Goal: Task Accomplishment & Management: Manage account settings

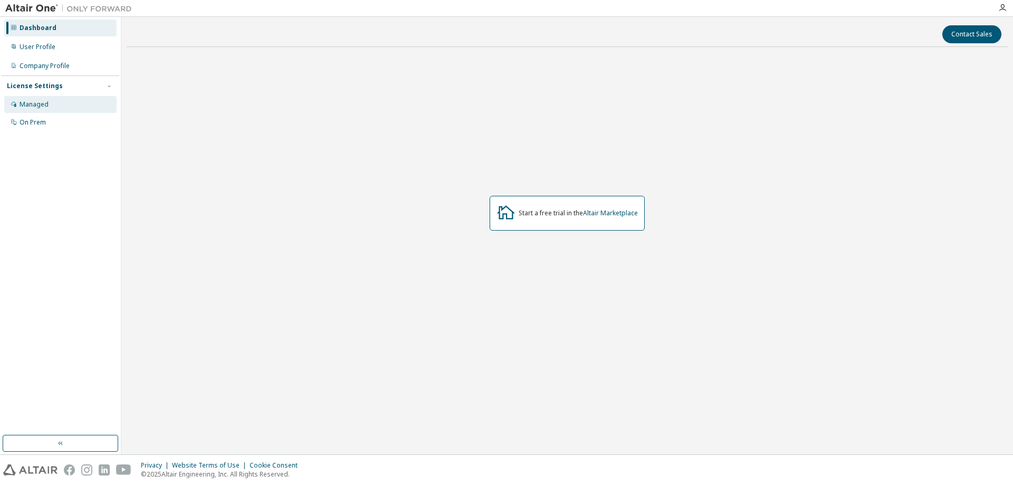
click at [57, 103] on div "Managed" at bounding box center [60, 104] width 112 height 17
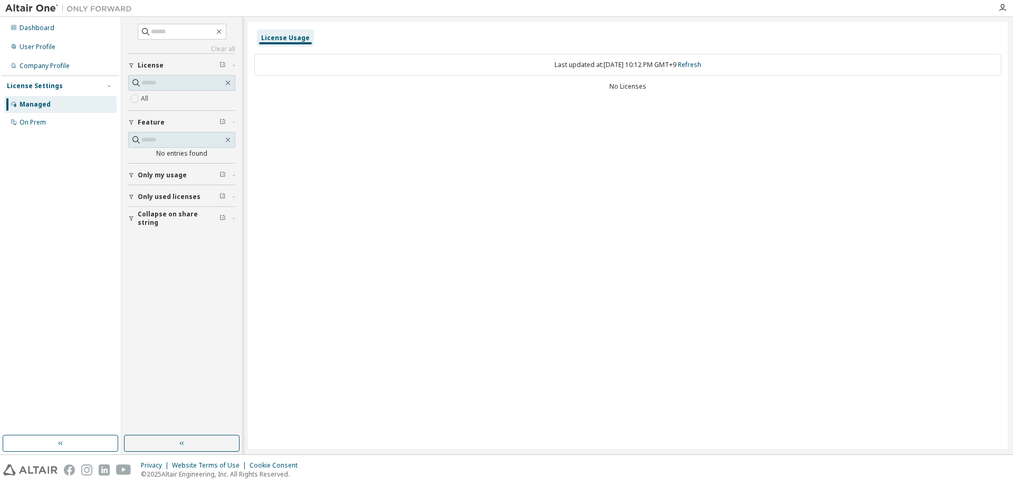
drag, startPoint x: 631, startPoint y: 97, endPoint x: 594, endPoint y: 85, distance: 38.2
click at [594, 85] on div "Last updated at: Wed 2025-09-10 10:12 PM GMT+9 Refresh No Licenses" at bounding box center [627, 73] width 747 height 52
click at [600, 85] on div "No Licenses" at bounding box center [627, 86] width 747 height 8
click at [180, 180] on button "Only my usage" at bounding box center [181, 175] width 107 height 23
click at [175, 227] on span "Only used licenses" at bounding box center [169, 227] width 63 height 8
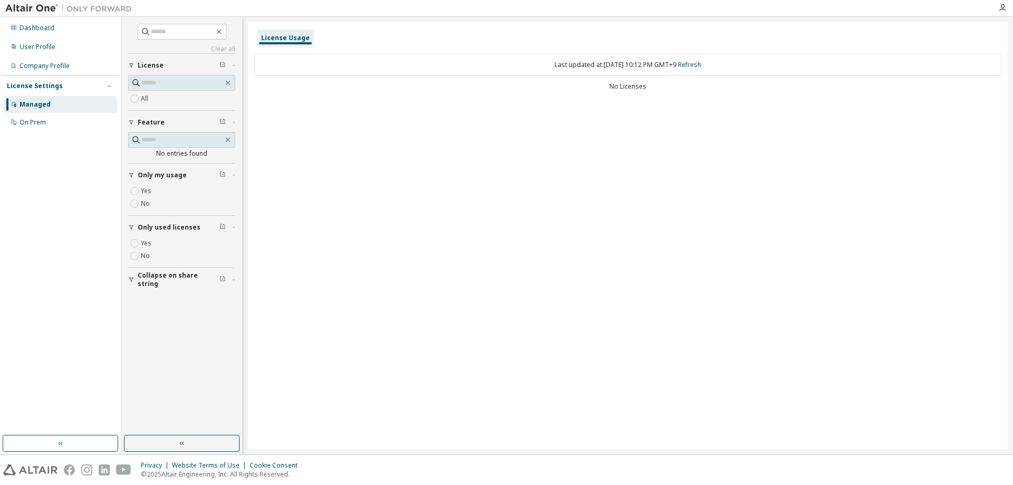
click at [164, 226] on span "Only used licenses" at bounding box center [169, 227] width 63 height 8
click at [164, 166] on button "Only my usage" at bounding box center [181, 175] width 107 height 23
click at [630, 88] on div "No Licenses" at bounding box center [627, 86] width 747 height 8
click at [717, 63] on div "Last updated at: Wed 2025-09-10 10:13 PM GMT+9 Refresh" at bounding box center [627, 65] width 747 height 22
click at [701, 64] on link "Refresh" at bounding box center [689, 64] width 23 height 9
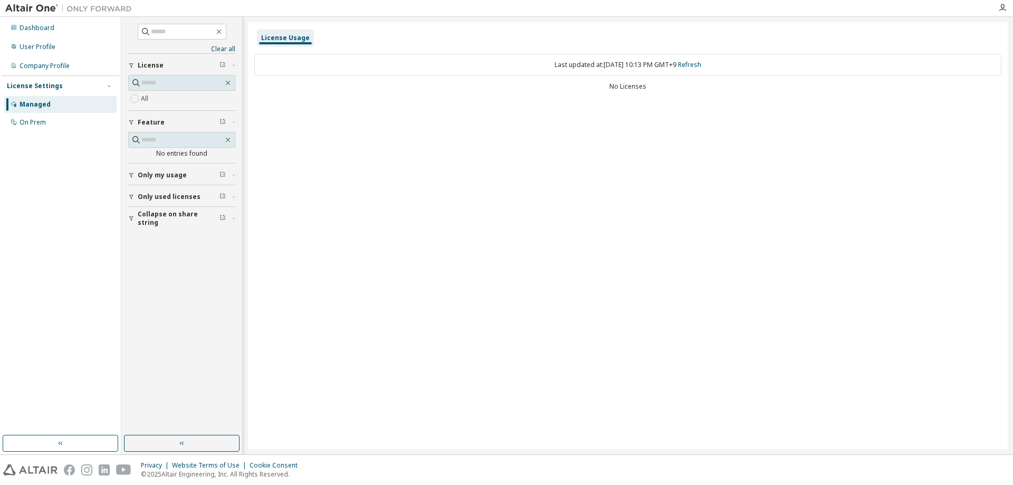
drag, startPoint x: 637, startPoint y: 93, endPoint x: 597, endPoint y: 93, distance: 40.6
click at [595, 92] on div "Last updated at: Wed 2025-09-10 10:13 PM GMT+9 Refresh No Licenses" at bounding box center [627, 73] width 747 height 52
drag, startPoint x: 619, startPoint y: 88, endPoint x: 650, endPoint y: 86, distance: 31.2
click at [650, 86] on div "No Licenses" at bounding box center [627, 86] width 747 height 8
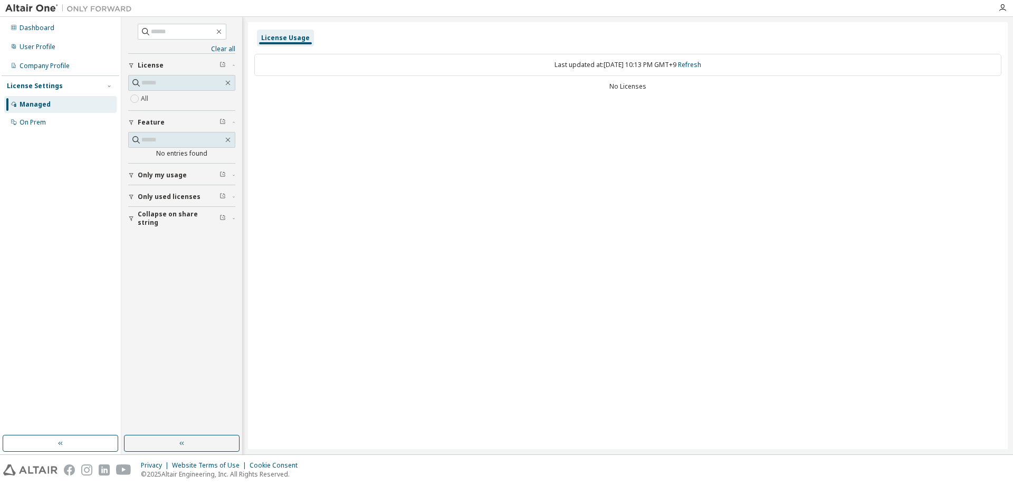
click at [234, 58] on button "License" at bounding box center [181, 65] width 107 height 23
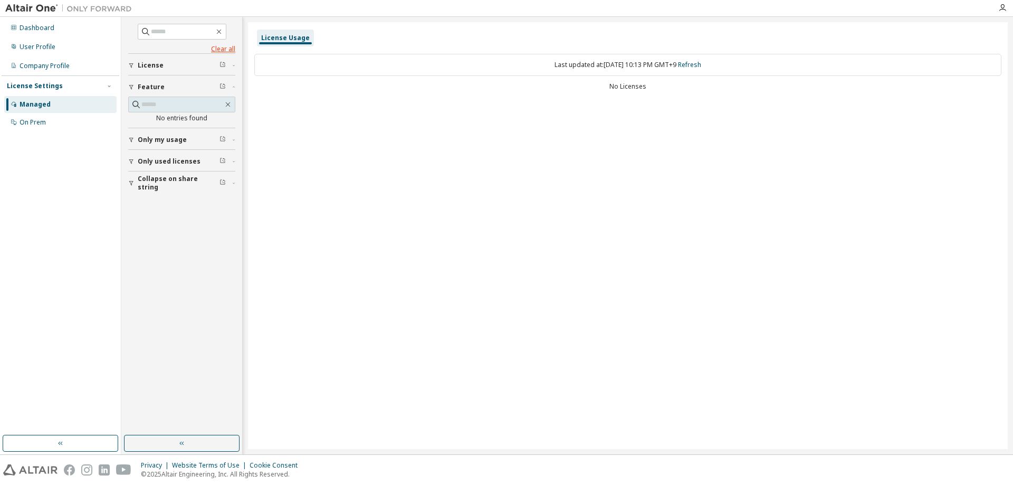
click at [228, 45] on link "Clear all" at bounding box center [181, 49] width 107 height 8
click at [170, 66] on div "License" at bounding box center [185, 65] width 94 height 8
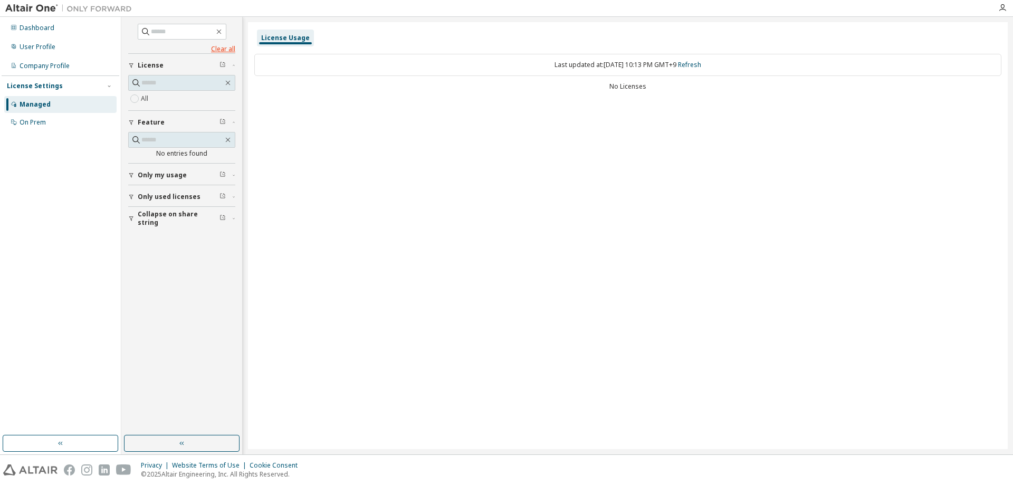
click at [230, 50] on link "Clear all" at bounding box center [181, 49] width 107 height 8
click at [40, 117] on div "On Prem" at bounding box center [60, 122] width 112 height 17
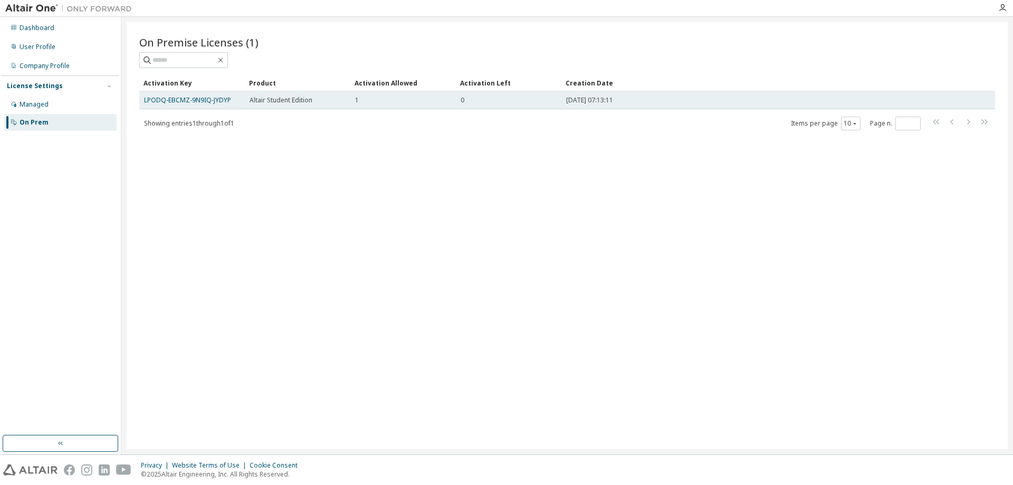
click at [508, 104] on div "0" at bounding box center [508, 100] width 96 height 8
click at [465, 96] on div "0" at bounding box center [508, 100] width 96 height 8
drag, startPoint x: 412, startPoint y: 99, endPoint x: 354, endPoint y: 93, distance: 58.3
click at [354, 93] on td "1" at bounding box center [402, 100] width 105 height 18
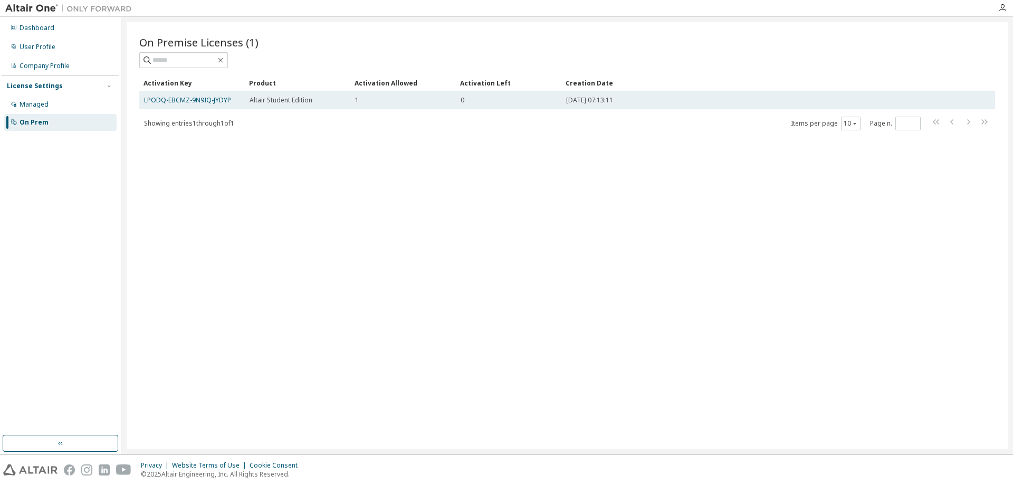
click at [354, 98] on td "1" at bounding box center [402, 100] width 105 height 18
click at [313, 100] on div "Altair Student Edition" at bounding box center [298, 100] width 96 height 8
drag, startPoint x: 313, startPoint y: 100, endPoint x: 303, endPoint y: 101, distance: 9.6
click at [312, 100] on div "Altair Student Edition" at bounding box center [298, 100] width 96 height 8
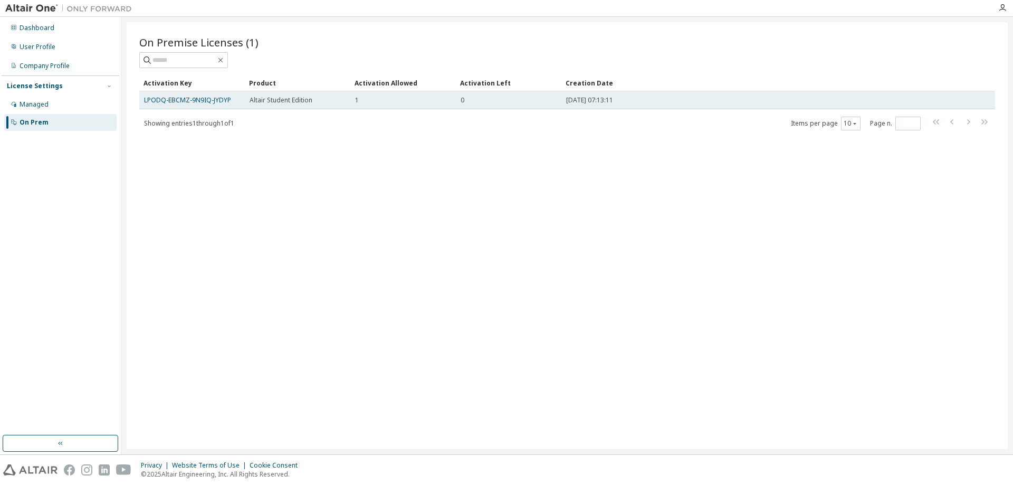
click at [270, 101] on span "Altair Student Edition" at bounding box center [281, 100] width 63 height 8
click at [199, 98] on link "LPODQ-EBCMZ-9N9IQ-JYDYP" at bounding box center [187, 99] width 87 height 9
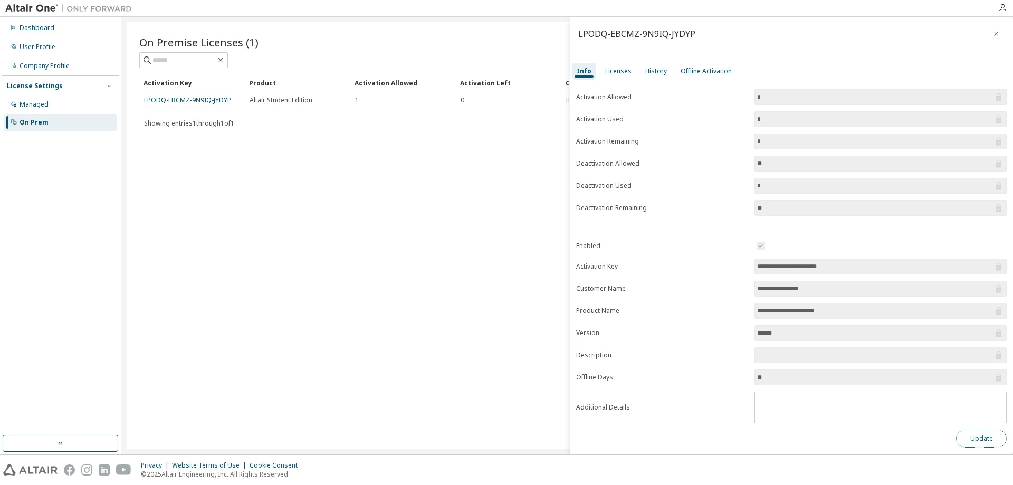
click at [956, 432] on button "Update" at bounding box center [981, 438] width 51 height 18
click at [965, 435] on button "Update" at bounding box center [981, 438] width 51 height 18
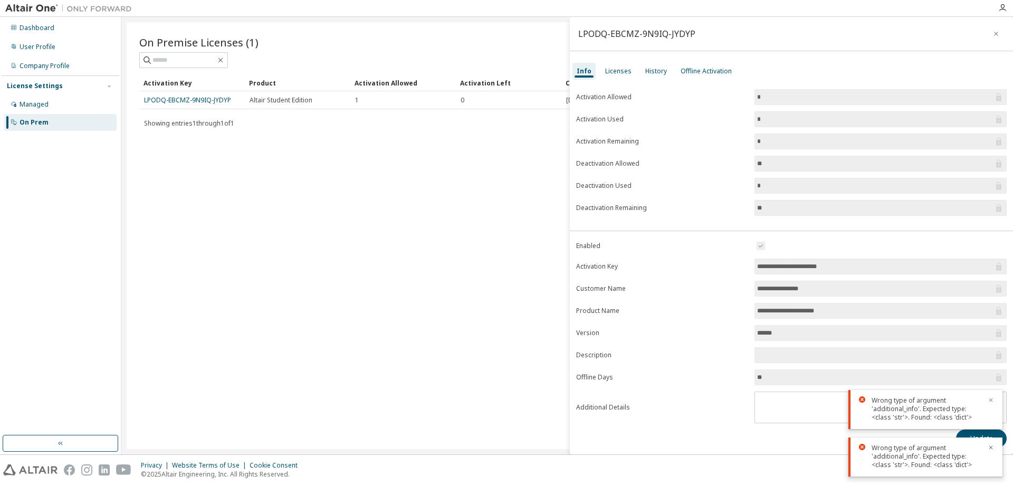
click at [989, 396] on button "button" at bounding box center [990, 400] width 6 height 9
click at [623, 65] on div "Licenses" at bounding box center [618, 71] width 35 height 17
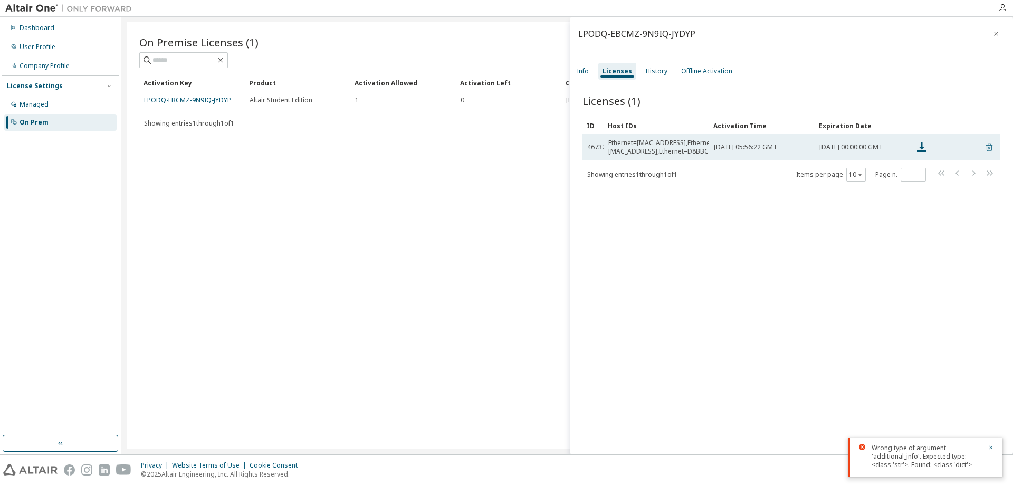
click at [986, 146] on icon at bounding box center [989, 147] width 6 height 8
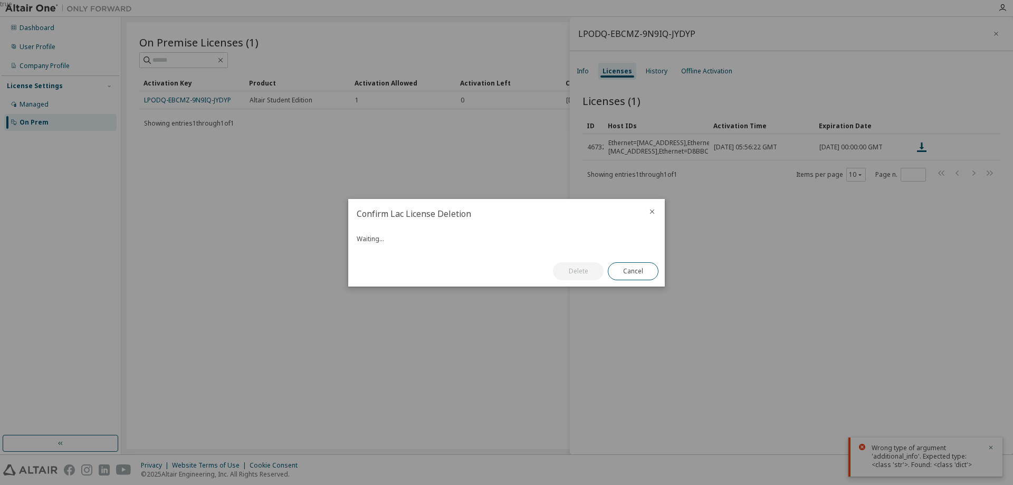
click at [981, 146] on div "true" at bounding box center [506, 242] width 1013 height 485
drag, startPoint x: 456, startPoint y: 241, endPoint x: 447, endPoint y: 239, distance: 9.0
click at [445, 239] on div "Are you sure you want to delete the lac license 46732?" at bounding box center [507, 239] width 300 height 8
click at [458, 240] on div "Are you sure you want to delete the lac license 46732?" at bounding box center [507, 239] width 300 height 8
click at [634, 271] on button "Cancel" at bounding box center [633, 271] width 51 height 18
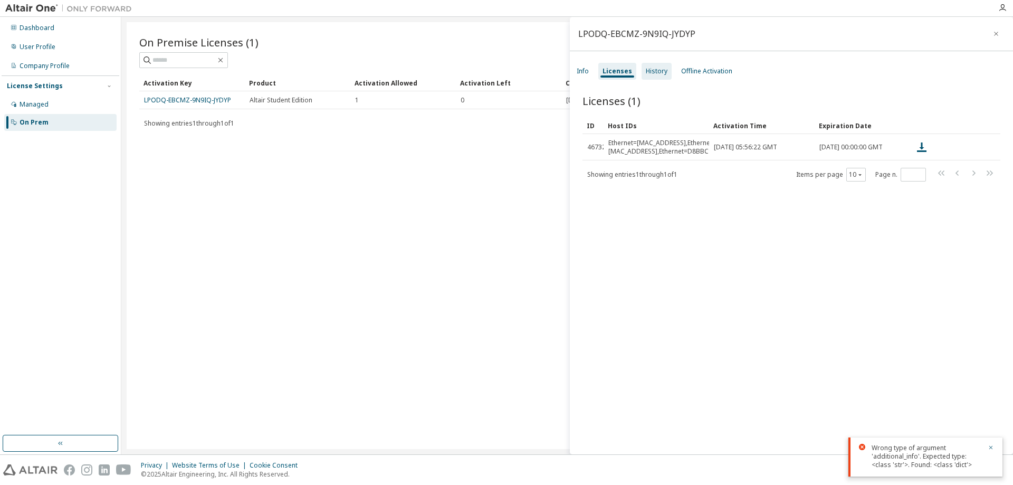
click at [661, 71] on div "History" at bounding box center [657, 71] width 22 height 8
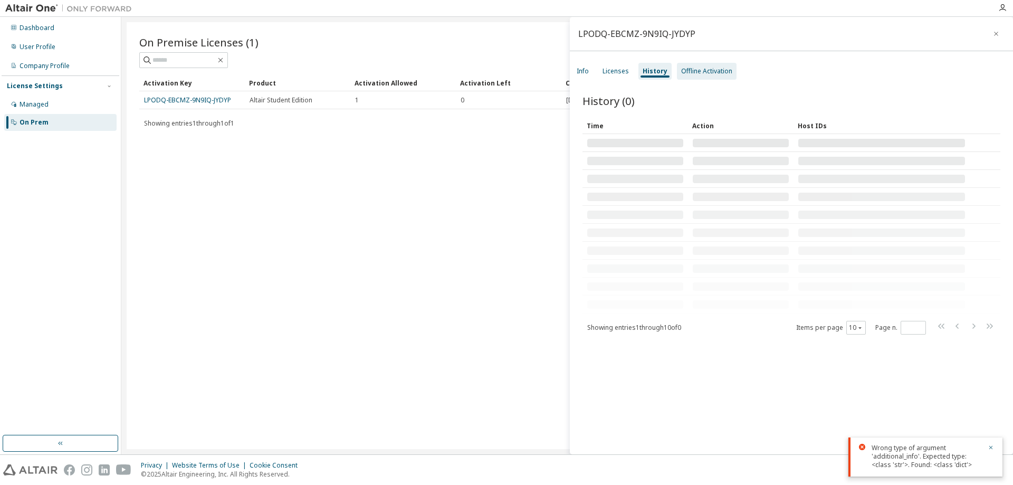
click at [688, 76] on div "Offline Activation" at bounding box center [707, 71] width 60 height 17
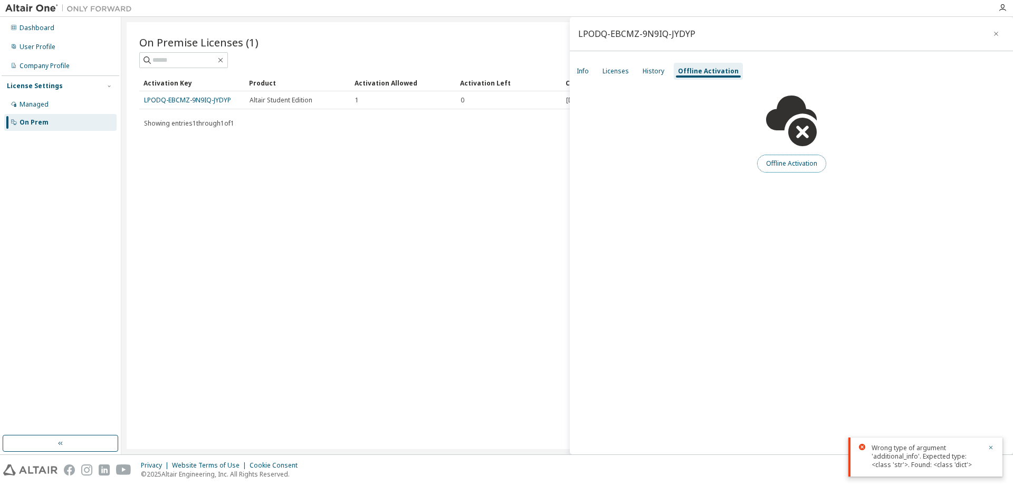
click at [782, 165] on button "Offline Activation" at bounding box center [791, 164] width 69 height 18
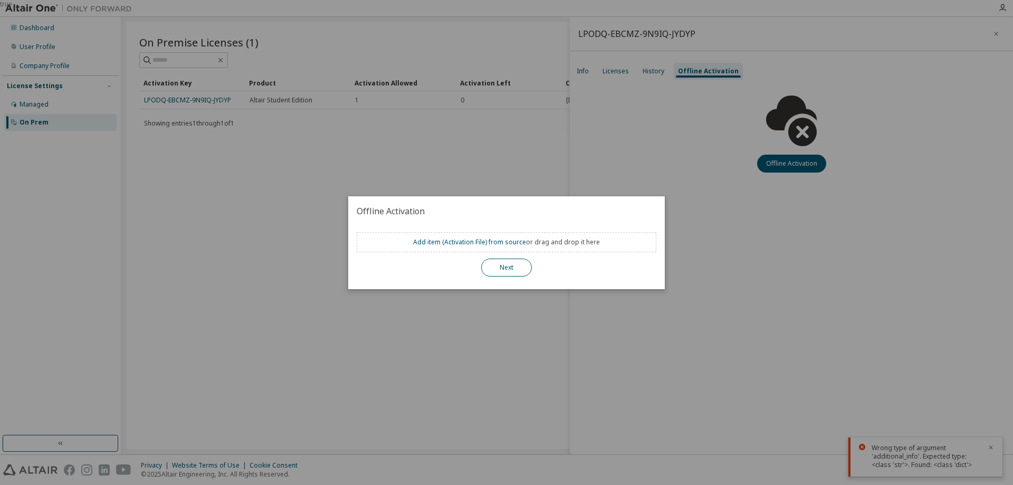
click at [501, 266] on button "Next" at bounding box center [506, 267] width 51 height 18
click at [503, 258] on div "Add item ( Activation File ) from source or drag and drop it here Next" at bounding box center [507, 254] width 300 height 44
click at [500, 272] on button "Next" at bounding box center [506, 267] width 51 height 18
click at [577, 181] on div "true" at bounding box center [506, 242] width 1013 height 485
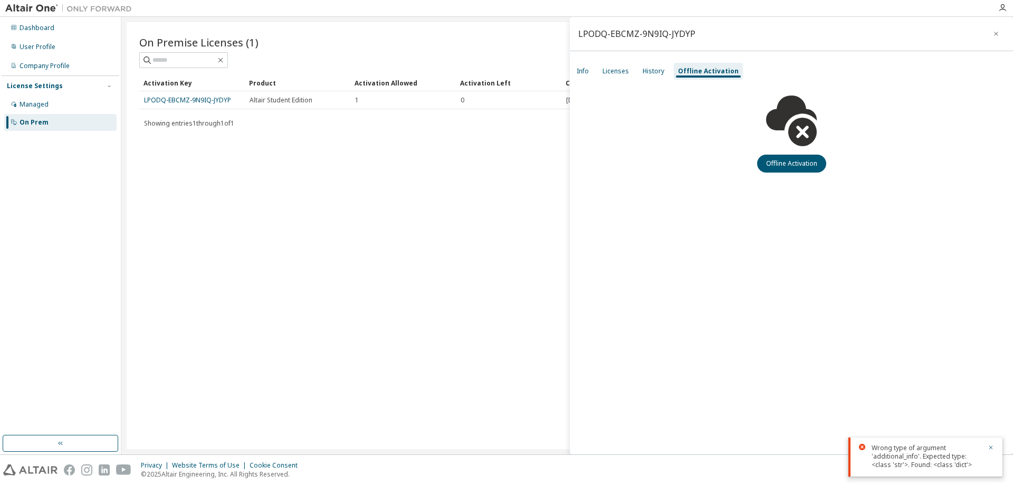
drag, startPoint x: 596, startPoint y: 163, endPoint x: 591, endPoint y: 170, distance: 8.1
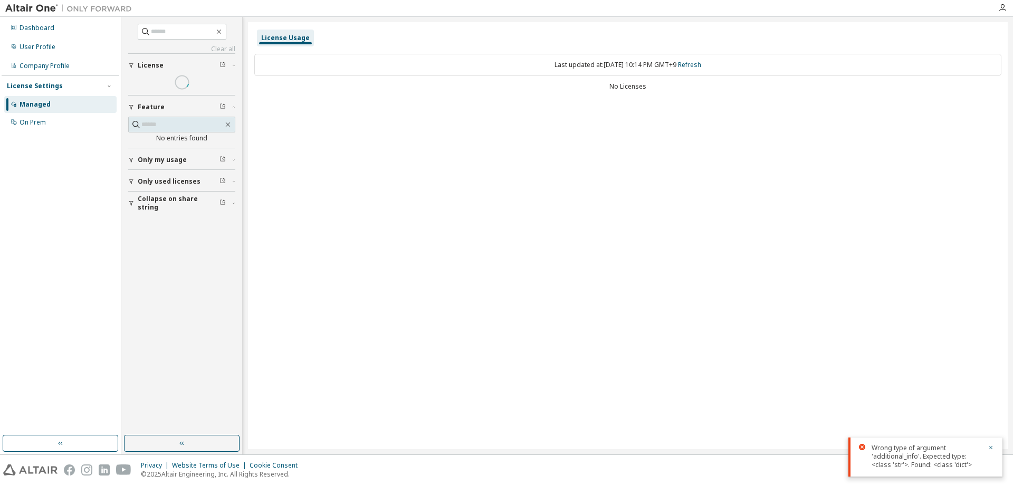
drag, startPoint x: 568, startPoint y: 101, endPoint x: 567, endPoint y: 109, distance: 8.0
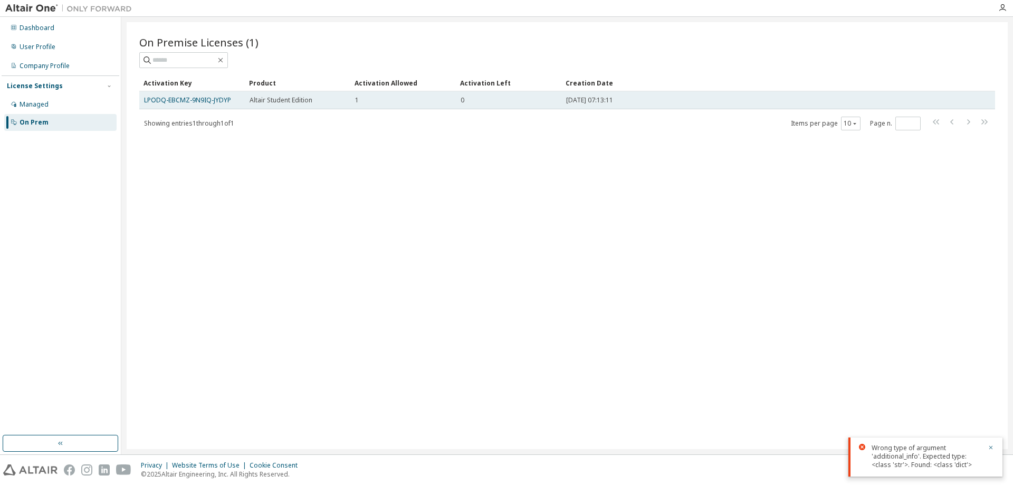
click at [549, 95] on td "0" at bounding box center [508, 100] width 105 height 18
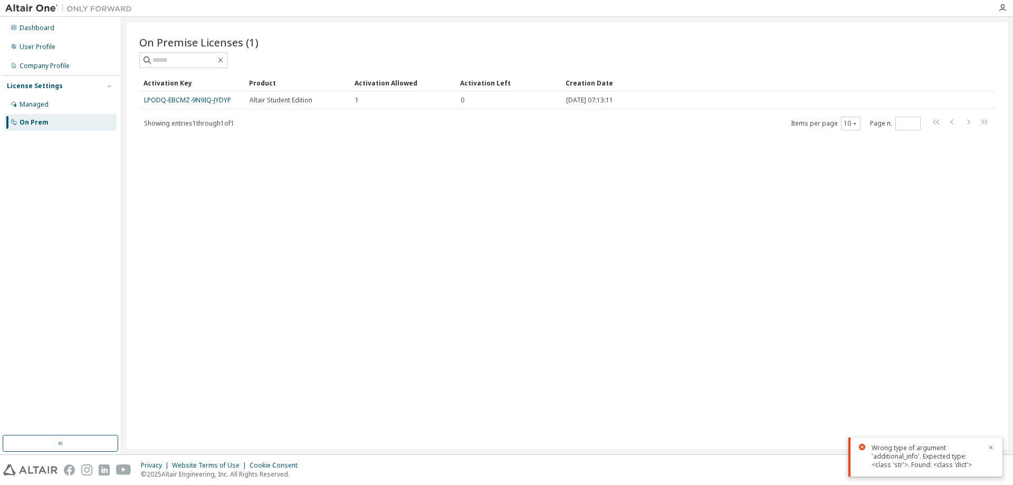
click at [544, 89] on div "Activation Left" at bounding box center [508, 82] width 97 height 17
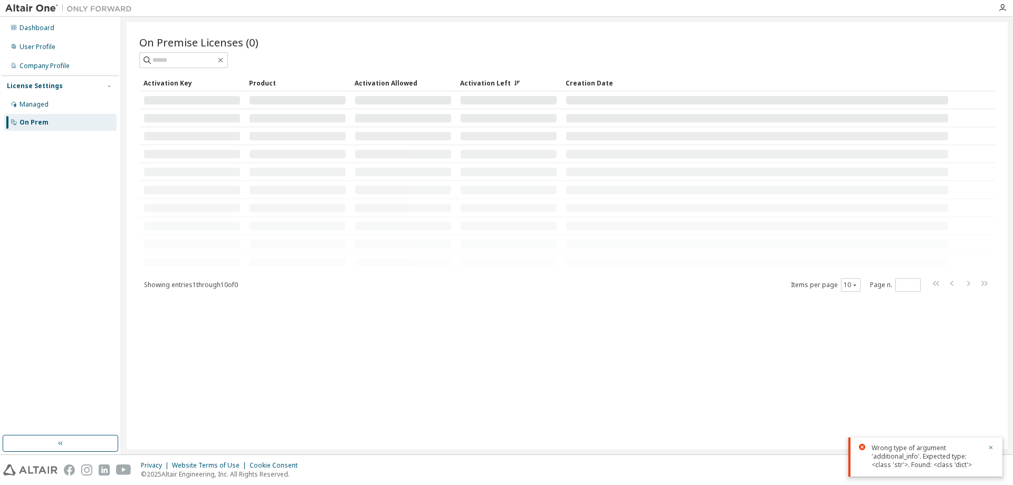
click at [485, 94] on td at bounding box center [508, 100] width 105 height 18
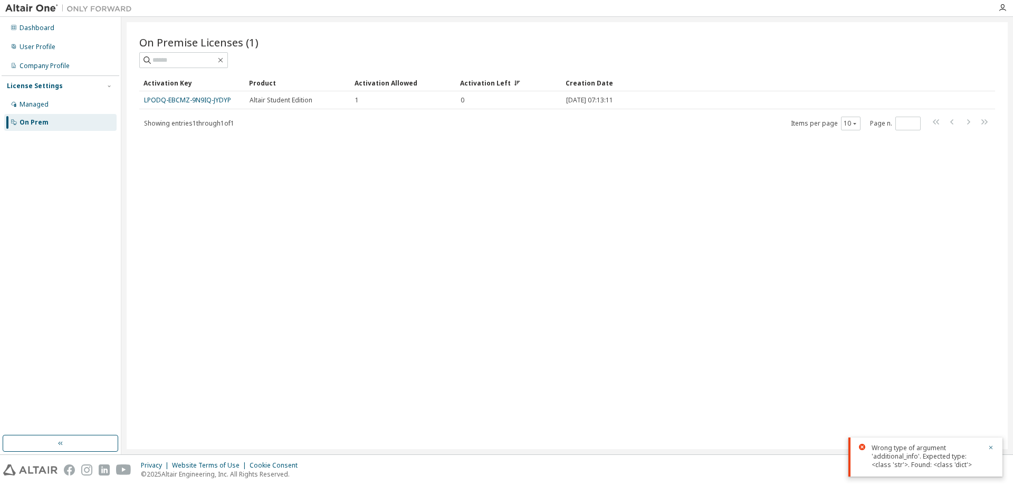
click at [564, 116] on div "Showing entries 1 through 1 of 1 Items per page 10 Page n. *" at bounding box center [567, 123] width 856 height 15
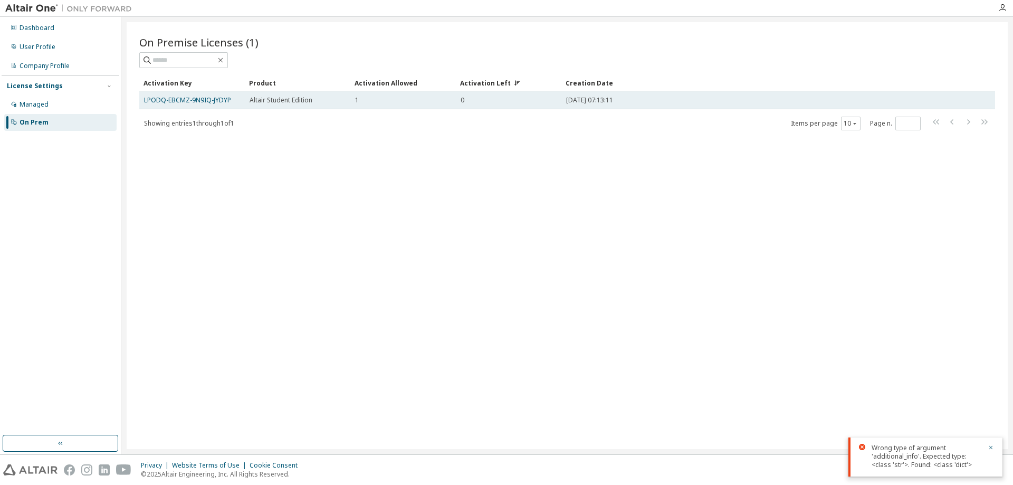
click at [532, 101] on div "0" at bounding box center [508, 100] width 96 height 8
click at [353, 93] on td "1" at bounding box center [402, 100] width 105 height 18
click at [178, 93] on td "LPODQ-EBCMZ-9N9IQ-JYDYP" at bounding box center [191, 100] width 105 height 18
click at [181, 101] on link "LPODQ-EBCMZ-9N9IQ-JYDYP" at bounding box center [187, 99] width 87 height 9
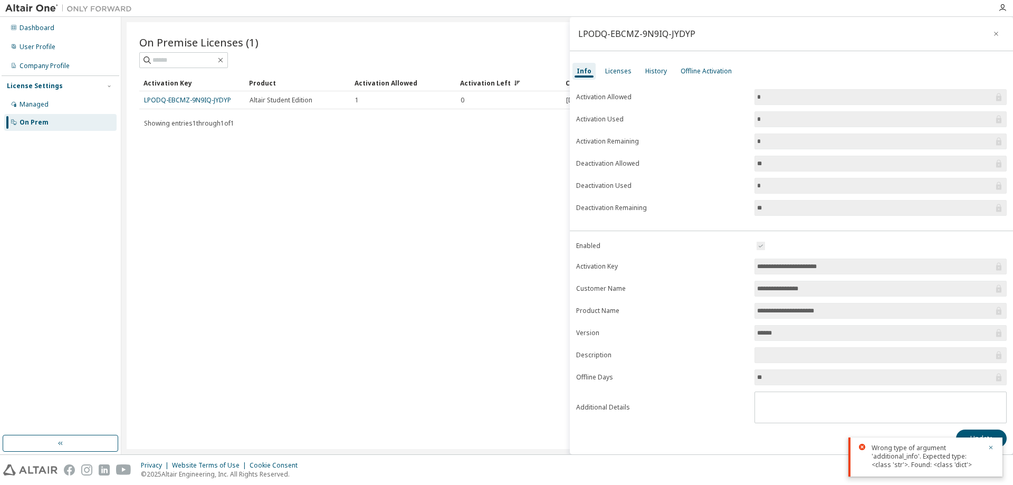
drag, startPoint x: 761, startPoint y: 202, endPoint x: 739, endPoint y: 203, distance: 22.2
click at [739, 203] on form "Activation Allowed * Activation Used * Activation Remaining * Deactivation Allo…" at bounding box center [791, 152] width 430 height 127
click at [763, 207] on input "**" at bounding box center [875, 208] width 236 height 11
drag, startPoint x: 769, startPoint y: 209, endPoint x: 746, endPoint y: 206, distance: 22.5
click at [747, 208] on form "Activation Allowed * Activation Used * Activation Remaining * Deactivation Allo…" at bounding box center [791, 152] width 430 height 127
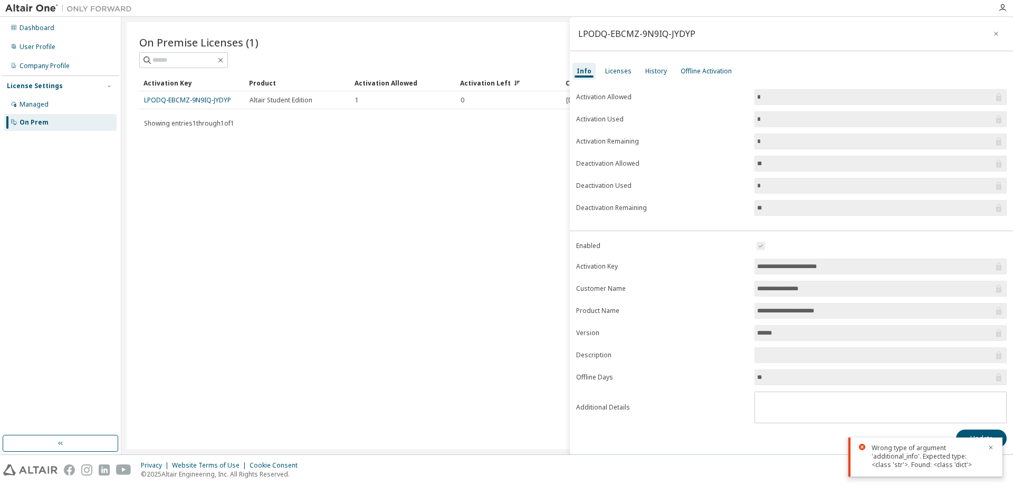
click at [636, 75] on div "Info Licenses History Offline Activation" at bounding box center [791, 71] width 443 height 19
click at [641, 75] on div "History" at bounding box center [656, 71] width 30 height 17
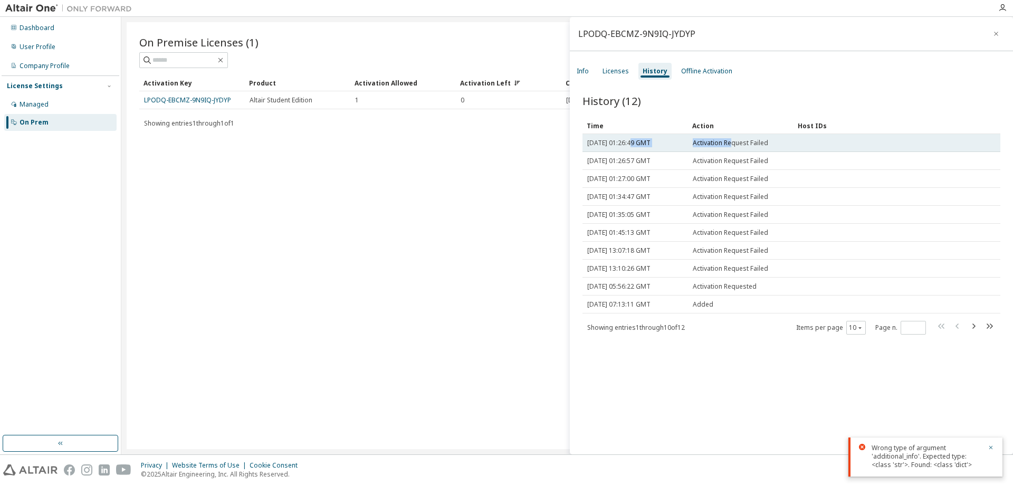
drag, startPoint x: 628, startPoint y: 139, endPoint x: 732, endPoint y: 146, distance: 104.1
click at [731, 146] on tr "Tue, 09 Sep 2025 01:26:49 GMT Activation Request Failed" at bounding box center [791, 143] width 418 height 18
click at [732, 146] on span "Activation Request Failed" at bounding box center [730, 143] width 75 height 8
drag, startPoint x: 642, startPoint y: 141, endPoint x: 628, endPoint y: 141, distance: 14.3
click at [627, 141] on tr "Tue, 09 Sep 2025 01:26:49 GMT Activation Request Failed" at bounding box center [791, 143] width 418 height 18
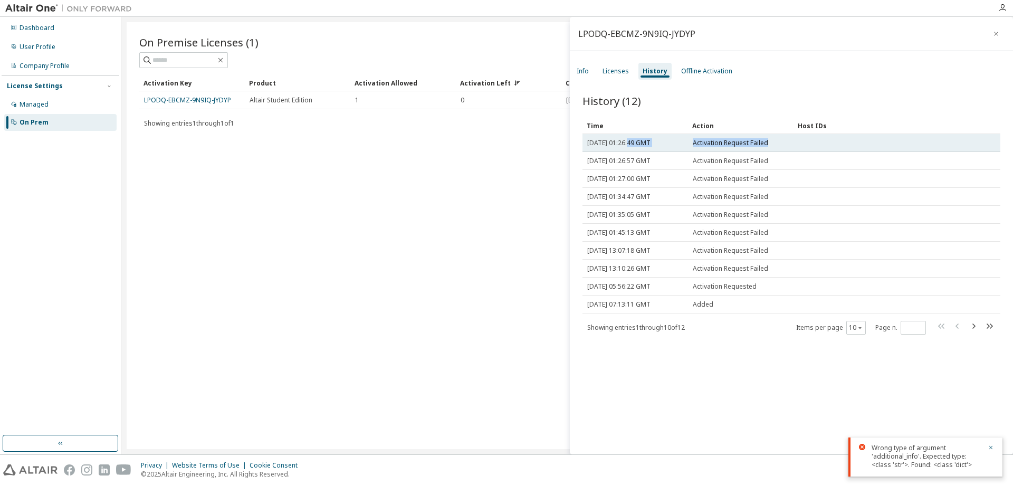
click at [630, 141] on span "Tue, 09 Sep 2025 01:26:49 GMT" at bounding box center [618, 143] width 63 height 8
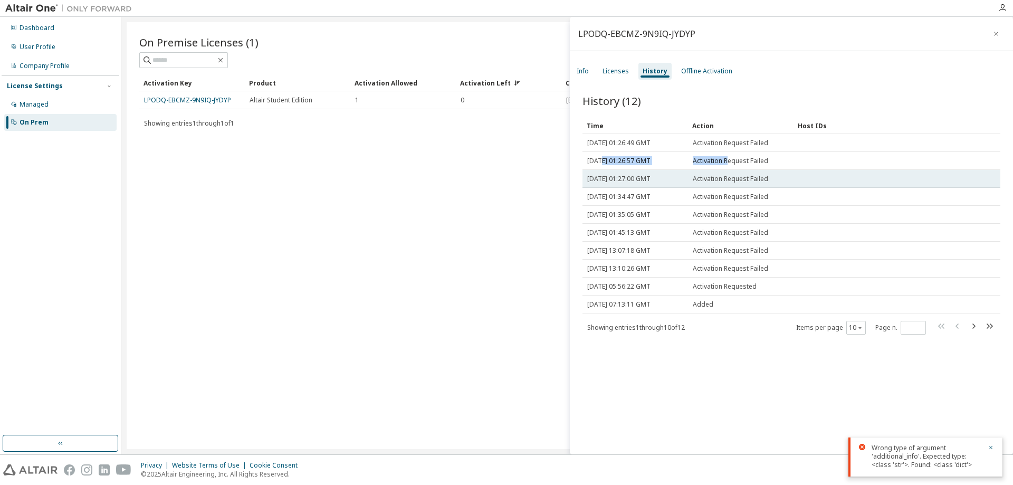
drag, startPoint x: 670, startPoint y: 165, endPoint x: 733, endPoint y: 170, distance: 62.4
click at [730, 169] on tr "Tue, 09 Sep 2025 01:26:57 GMT Activation Request Failed" at bounding box center [791, 161] width 418 height 18
click at [733, 170] on td "Activation Request Failed" at bounding box center [740, 179] width 105 height 18
click at [628, 173] on tr "Tue, 09 Sep 2025 01:27:00 GMT Activation Request Failed" at bounding box center [791, 179] width 418 height 18
click at [636, 175] on span "Tue, 09 Sep 2025 01:27:00 GMT" at bounding box center [618, 179] width 63 height 8
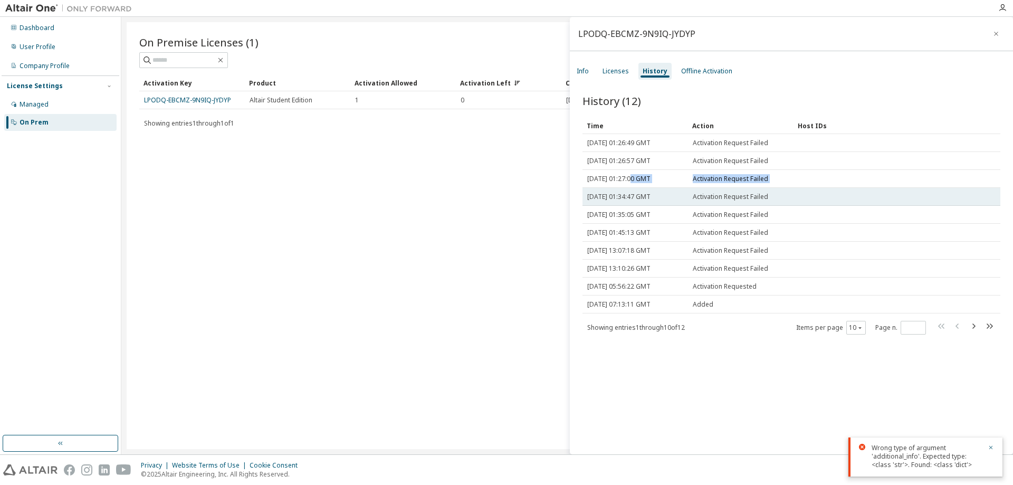
drag, startPoint x: 802, startPoint y: 204, endPoint x: 672, endPoint y: 196, distance: 130.0
click at [672, 196] on tr "Tue, 09 Sep 2025 01:34:47 GMT Activation Request Failed" at bounding box center [791, 197] width 418 height 18
click at [650, 197] on span "Tue, 09 Sep 2025 01:34:47 GMT" at bounding box center [618, 197] width 63 height 8
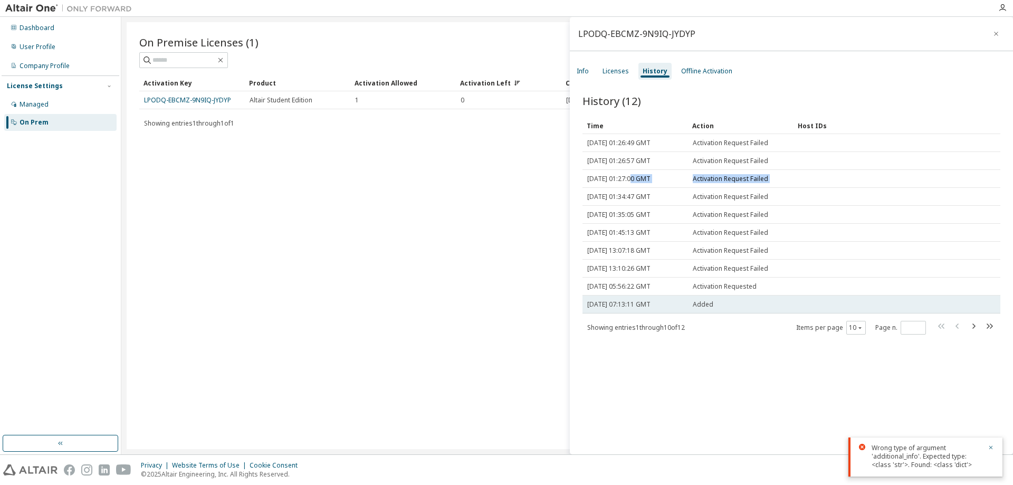
drag, startPoint x: 723, startPoint y: 310, endPoint x: 679, endPoint y: 311, distance: 43.3
click at [664, 309] on tr "Thu, 22 May 2025 07:13:11 GMT Added" at bounding box center [791, 304] width 418 height 18
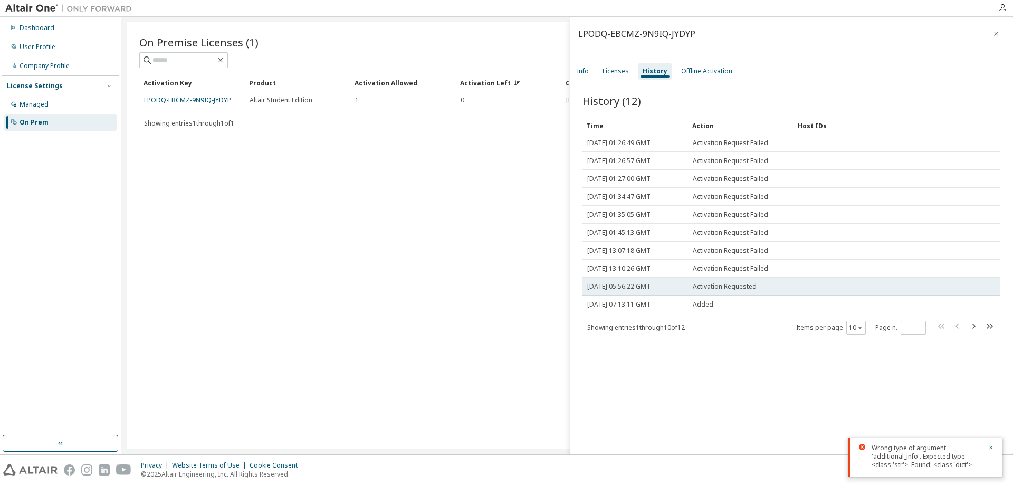
click at [734, 295] on td "Activation Requested" at bounding box center [740, 286] width 105 height 18
drag, startPoint x: 749, startPoint y: 293, endPoint x: 669, endPoint y: 294, distance: 79.7
click at [641, 293] on tr "Mon, 26 May 2025 05:56:22 GMT Activation Requested" at bounding box center [791, 286] width 418 height 18
click at [650, 291] on span "Mon, 26 May 2025 05:56:22 GMT" at bounding box center [618, 286] width 63 height 8
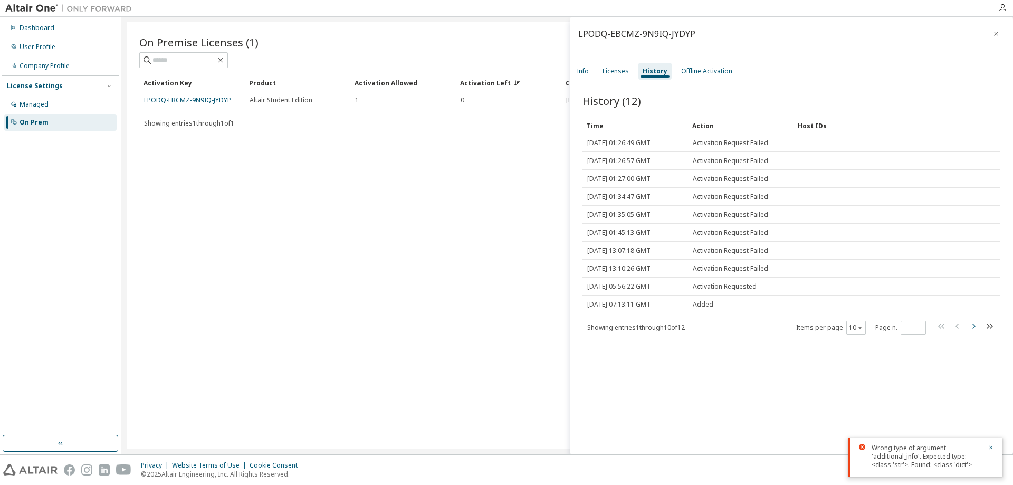
click at [972, 332] on icon "button" at bounding box center [973, 326] width 13 height 13
type input "*"
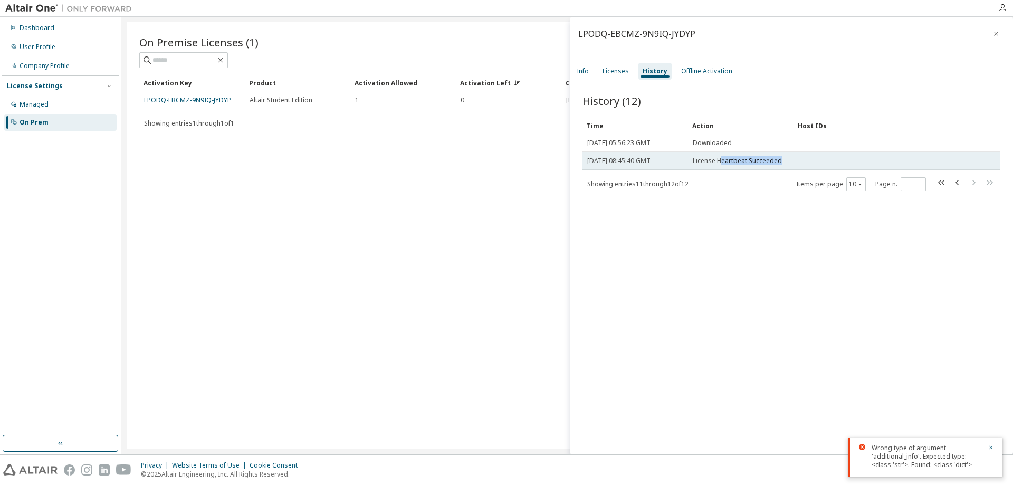
drag, startPoint x: 744, startPoint y: 172, endPoint x: 792, endPoint y: 174, distance: 48.0
click at [790, 170] on td "License Heartbeat Succeeded" at bounding box center [740, 161] width 105 height 18
click at [792, 170] on td "License Heartbeat Succeeded" at bounding box center [740, 161] width 105 height 18
drag, startPoint x: 792, startPoint y: 168, endPoint x: 702, endPoint y: 168, distance: 89.7
click at [702, 168] on td "License Heartbeat Succeeded" at bounding box center [740, 161] width 105 height 18
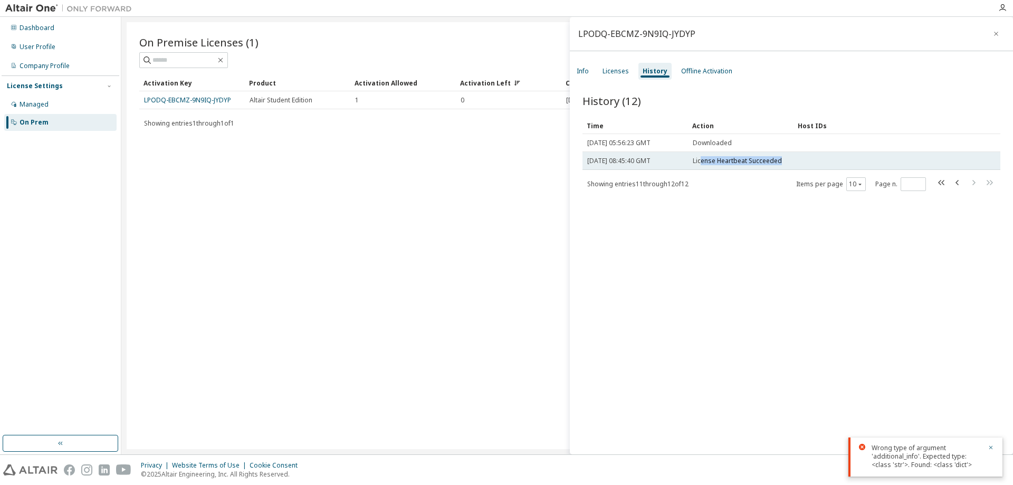
click at [702, 165] on span "License Heartbeat Succeeded" at bounding box center [737, 161] width 89 height 8
drag, startPoint x: 788, startPoint y: 174, endPoint x: 796, endPoint y: 175, distance: 8.0
click at [796, 170] on tr "Sat, 07 Jun 2025 08:45:40 GMT License Heartbeat Succeeded" at bounding box center [791, 161] width 418 height 18
click at [796, 170] on td at bounding box center [881, 161] width 176 height 18
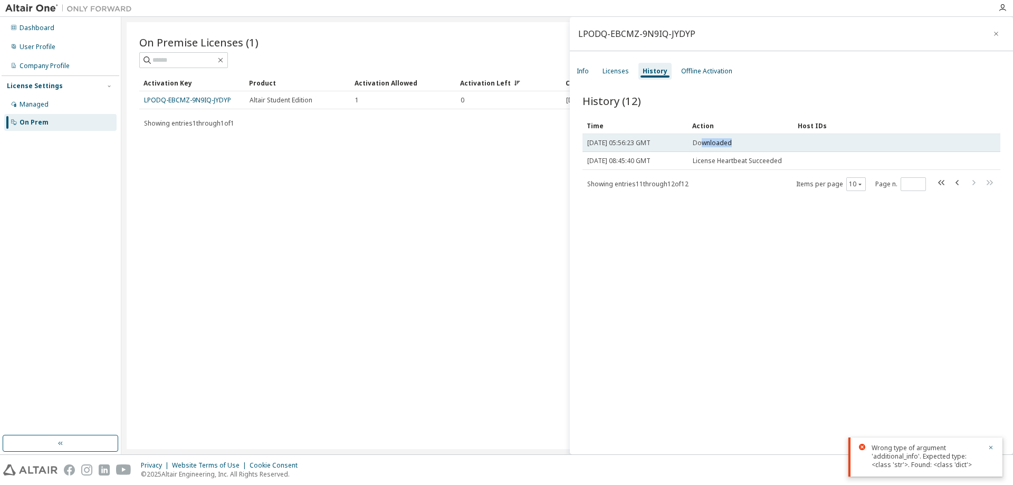
drag, startPoint x: 730, startPoint y: 148, endPoint x: 701, endPoint y: 146, distance: 29.1
click at [701, 146] on div "Downloaded" at bounding box center [741, 143] width 96 height 8
click at [701, 146] on span "Downloaded" at bounding box center [712, 143] width 39 height 8
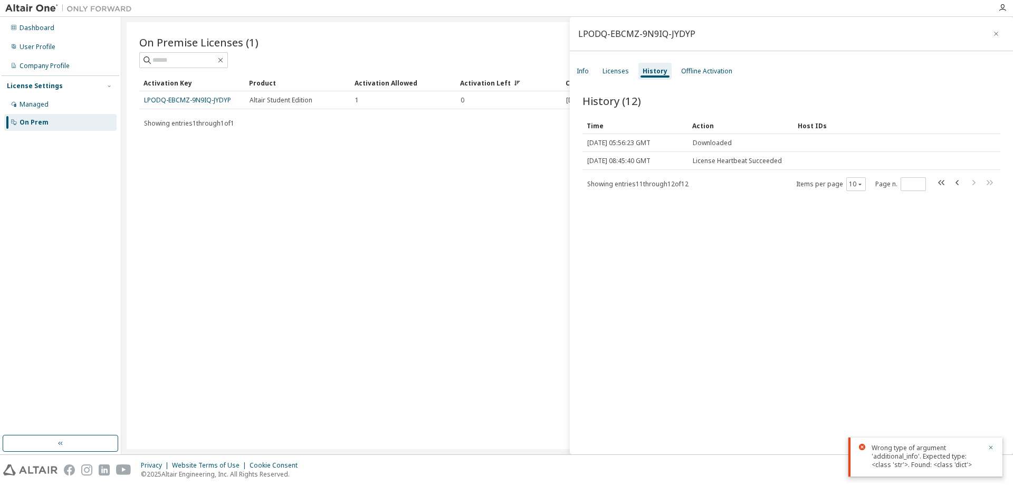
click at [617, 58] on div "LPODQ-EBCMZ-9N9IQ-JYDYP Info Licenses History Offline Activation History (12) C…" at bounding box center [791, 235] width 443 height 437
click at [616, 70] on div "Licenses" at bounding box center [615, 71] width 26 height 8
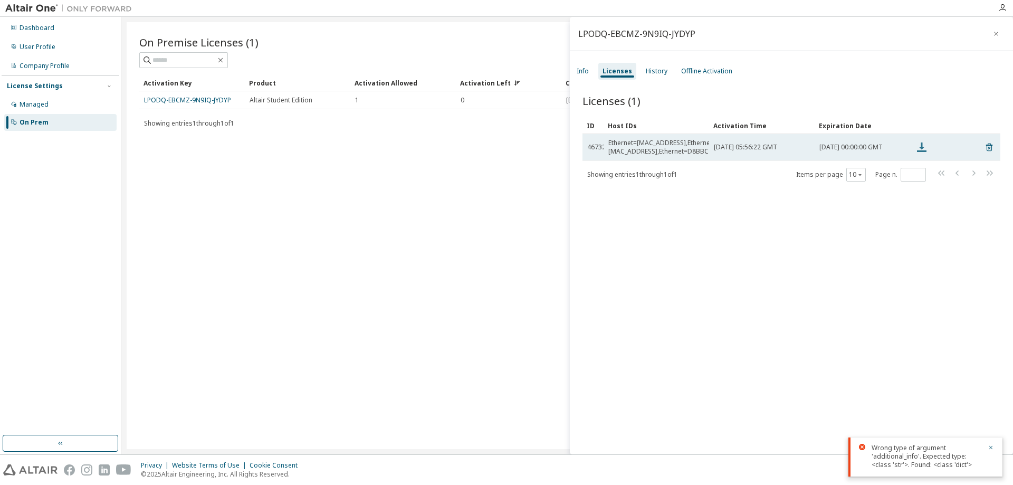
click at [925, 147] on icon at bounding box center [921, 147] width 13 height 13
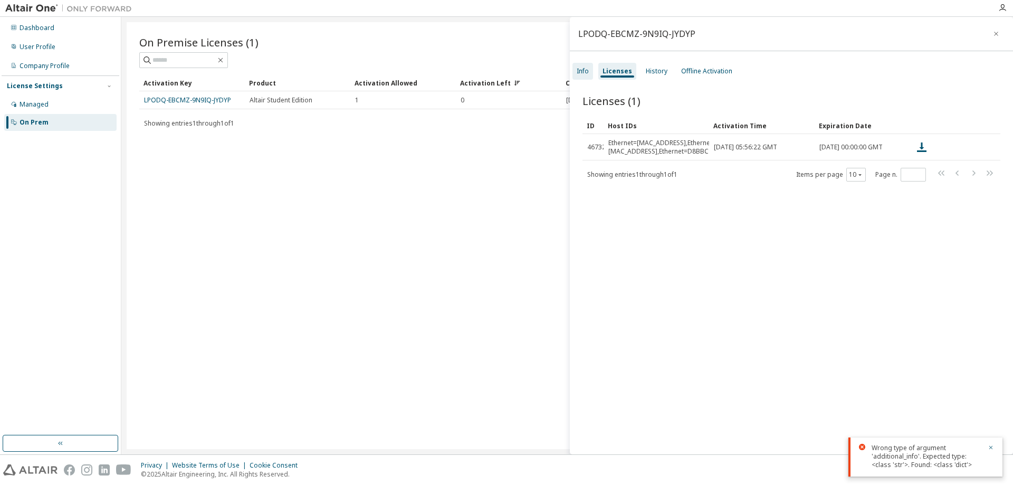
drag, startPoint x: 596, startPoint y: 72, endPoint x: 584, endPoint y: 72, distance: 11.6
click at [596, 72] on div "Info Licenses History Offline Activation" at bounding box center [791, 71] width 443 height 19
click at [581, 71] on div "Info" at bounding box center [583, 71] width 12 height 8
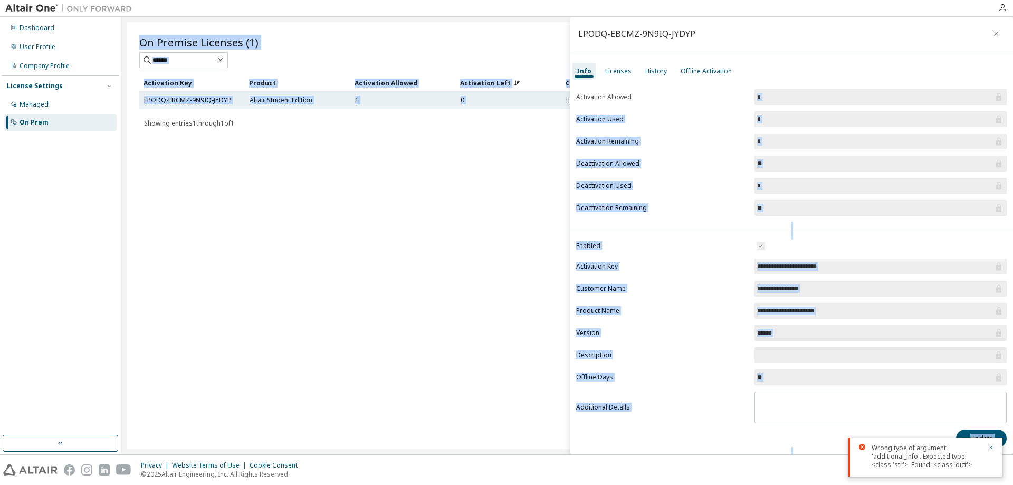
drag, startPoint x: 642, startPoint y: 98, endPoint x: 565, endPoint y: 95, distance: 77.1
click at [565, 95] on main "**********" at bounding box center [566, 235] width 891 height 437
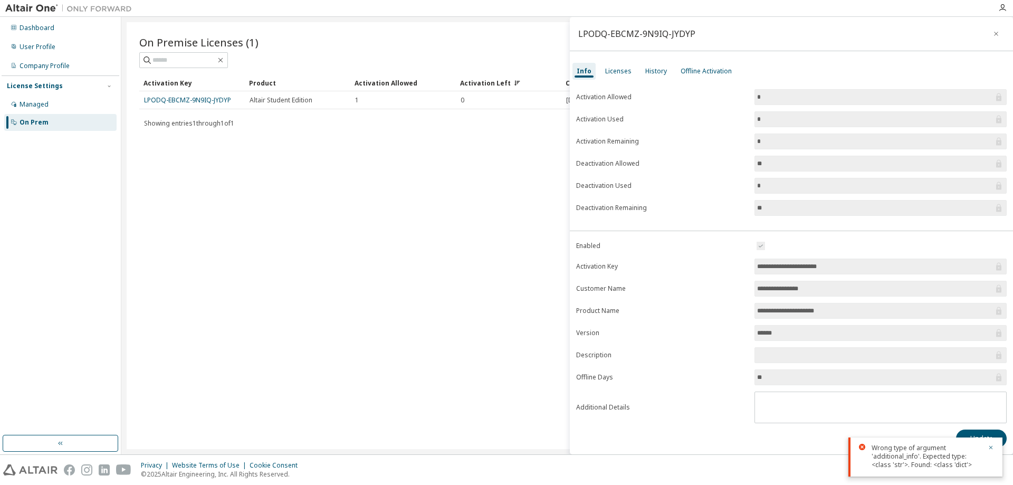
click at [613, 105] on form "Activation Allowed * Activation Used * Activation Remaining * Deactivation Allo…" at bounding box center [791, 152] width 430 height 127
drag, startPoint x: 598, startPoint y: 118, endPoint x: 592, endPoint y: 122, distance: 7.6
click at [574, 117] on div "Activation Allowed * Activation Used * Activation Remaining * Deactivation Allo…" at bounding box center [791, 155] width 443 height 133
click at [601, 122] on label "Activation Used" at bounding box center [662, 119] width 172 height 8
drag, startPoint x: 573, startPoint y: 119, endPoint x: 578, endPoint y: 123, distance: 6.0
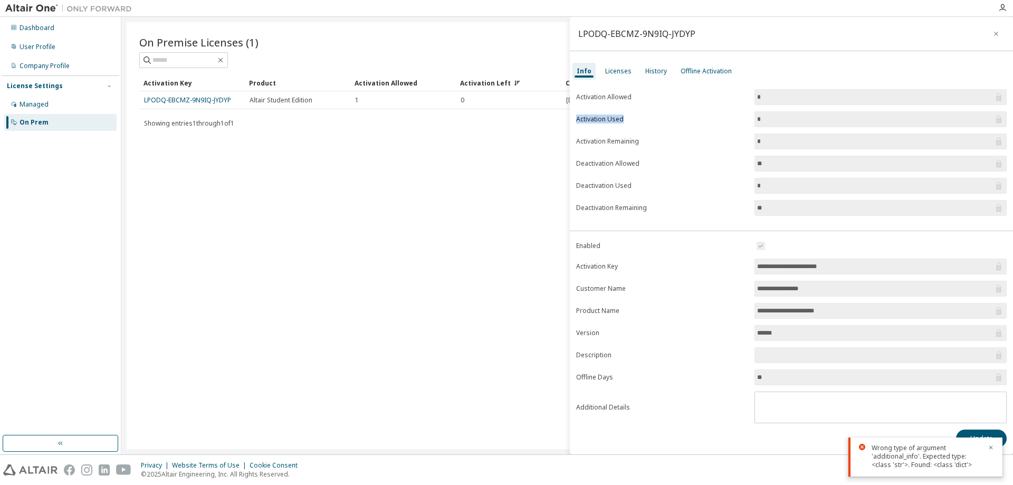
click at [573, 120] on div "Activation Allowed * Activation Used * Activation Remaining * Deactivation Allo…" at bounding box center [791, 155] width 443 height 133
click at [618, 127] on form "Activation Allowed * Activation Used * Activation Remaining * Deactivation Allo…" at bounding box center [791, 152] width 430 height 127
drag, startPoint x: 650, startPoint y: 145, endPoint x: 571, endPoint y: 143, distance: 79.1
click at [571, 143] on div "Activation Allowed * Activation Used * Activation Remaining * Deactivation Allo…" at bounding box center [791, 155] width 443 height 133
click at [624, 148] on form "Activation Allowed * Activation Used * Activation Remaining * Deactivation Allo…" at bounding box center [791, 152] width 430 height 127
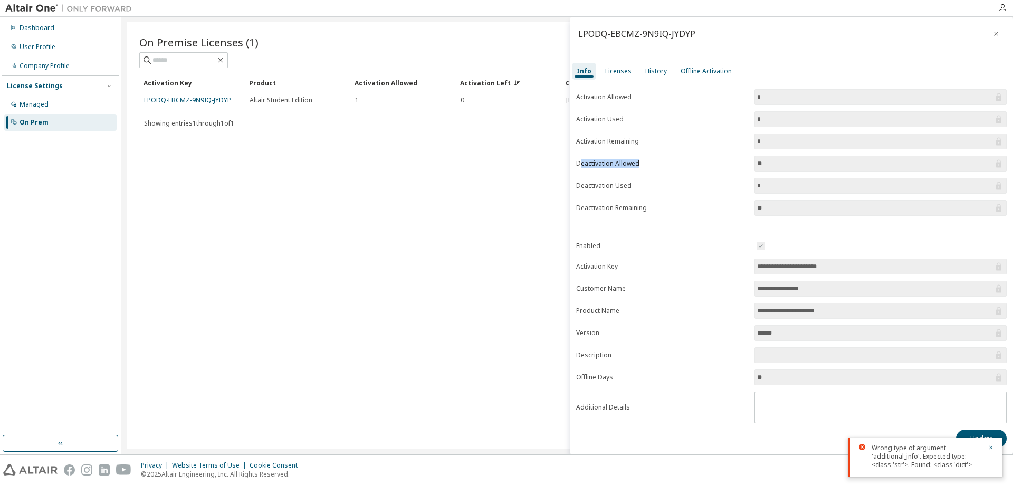
drag, startPoint x: 644, startPoint y: 161, endPoint x: 605, endPoint y: 165, distance: 39.2
click at [581, 162] on label "Deactivation Allowed" at bounding box center [662, 163] width 172 height 8
click at [631, 166] on label "Deactivation Allowed" at bounding box center [662, 163] width 172 height 8
drag, startPoint x: 647, startPoint y: 166, endPoint x: 629, endPoint y: 166, distance: 17.9
click at [573, 163] on div "Activation Allowed * Activation Used * Activation Remaining * Deactivation Allo…" at bounding box center [791, 155] width 443 height 133
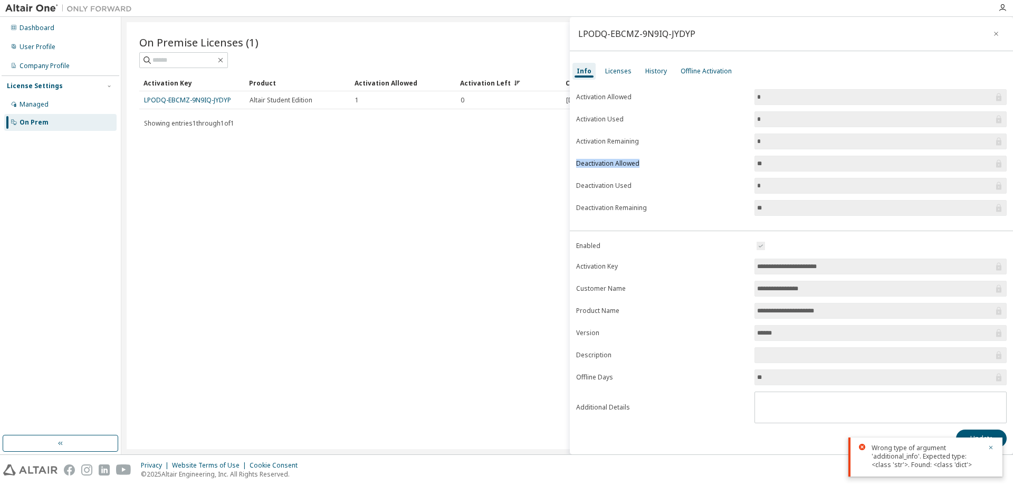
click at [629, 166] on label "Deactivation Allowed" at bounding box center [662, 163] width 172 height 8
drag, startPoint x: 582, startPoint y: 183, endPoint x: 639, endPoint y: 187, distance: 57.1
click at [571, 183] on div "Activation Allowed * Activation Used * Activation Remaining * Deactivation Allo…" at bounding box center [791, 155] width 443 height 133
click at [639, 187] on label "Deactivation Used" at bounding box center [662, 185] width 172 height 8
drag, startPoint x: 649, startPoint y: 207, endPoint x: 576, endPoint y: 204, distance: 72.9
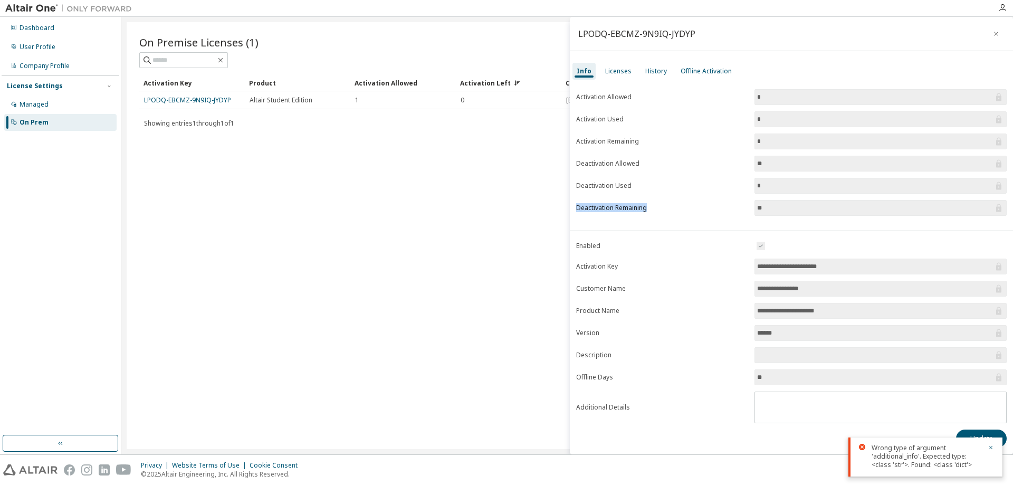
click at [576, 204] on label "Deactivation Remaining" at bounding box center [662, 208] width 172 height 8
click at [660, 199] on form "Activation Allowed * Activation Used * Activation Remaining * Deactivation Allo…" at bounding box center [791, 152] width 430 height 127
drag, startPoint x: 628, startPoint y: 186, endPoint x: 573, endPoint y: 186, distance: 54.3
click at [573, 186] on div "Activation Allowed * Activation Used * Activation Remaining * Deactivation Allo…" at bounding box center [791, 155] width 443 height 133
click at [623, 190] on form "Activation Allowed * Activation Used * Activation Remaining * Deactivation Allo…" at bounding box center [791, 152] width 430 height 127
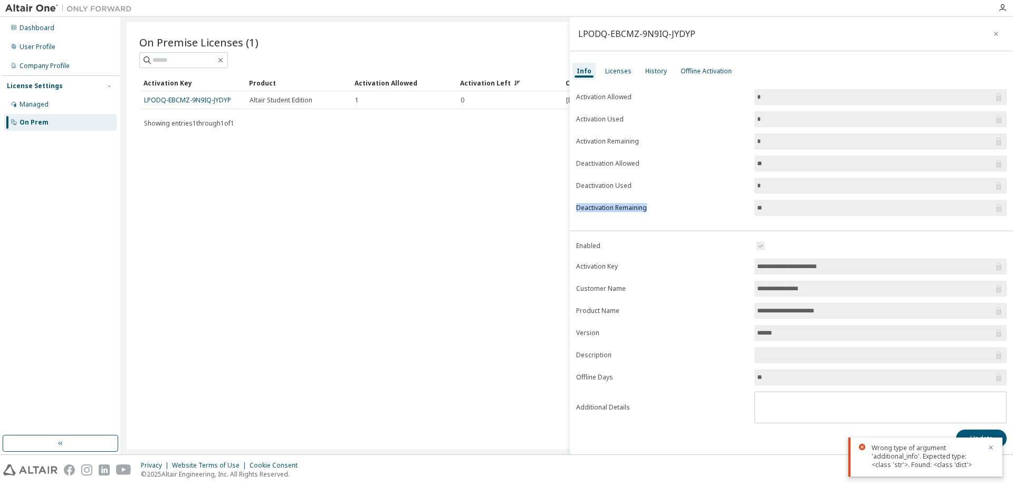
drag, startPoint x: 611, startPoint y: 209, endPoint x: 581, endPoint y: 207, distance: 30.1
click at [575, 207] on div "Activation Allowed * Activation Used * Activation Remaining * Deactivation Allo…" at bounding box center [791, 155] width 443 height 133
click at [634, 191] on form "Activation Allowed * Activation Used * Activation Remaining * Deactivation Allo…" at bounding box center [791, 152] width 430 height 127
click at [613, 67] on div "Licenses" at bounding box center [618, 69] width 26 height 8
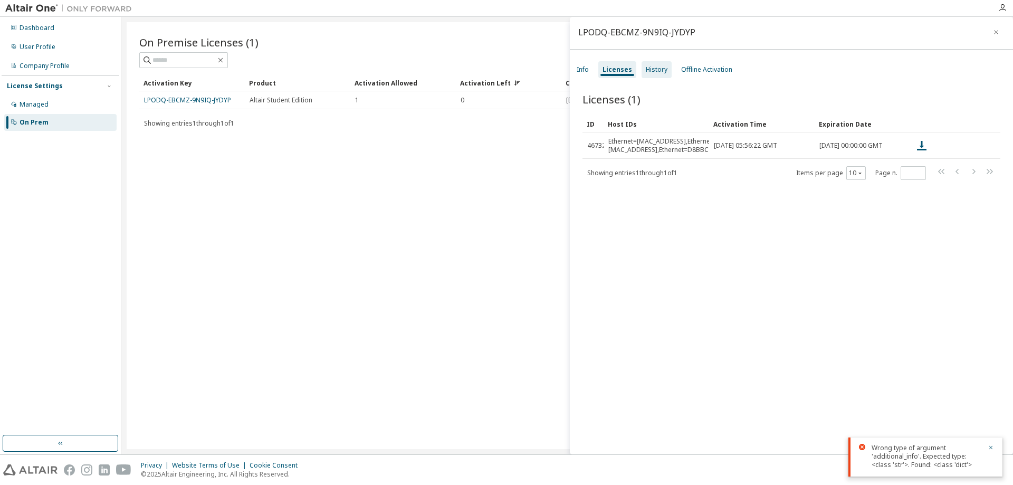
click at [652, 68] on div "History" at bounding box center [657, 69] width 22 height 8
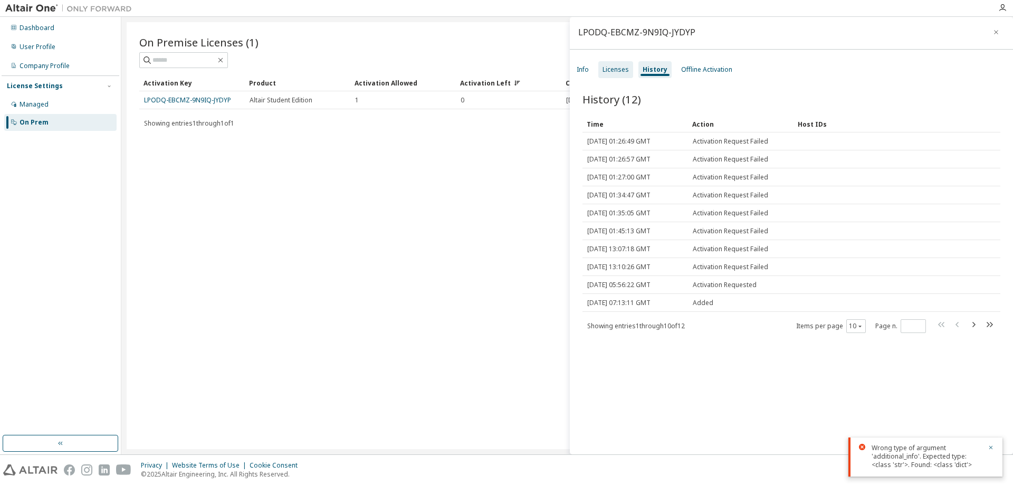
click at [615, 72] on div "Licenses" at bounding box center [615, 69] width 26 height 8
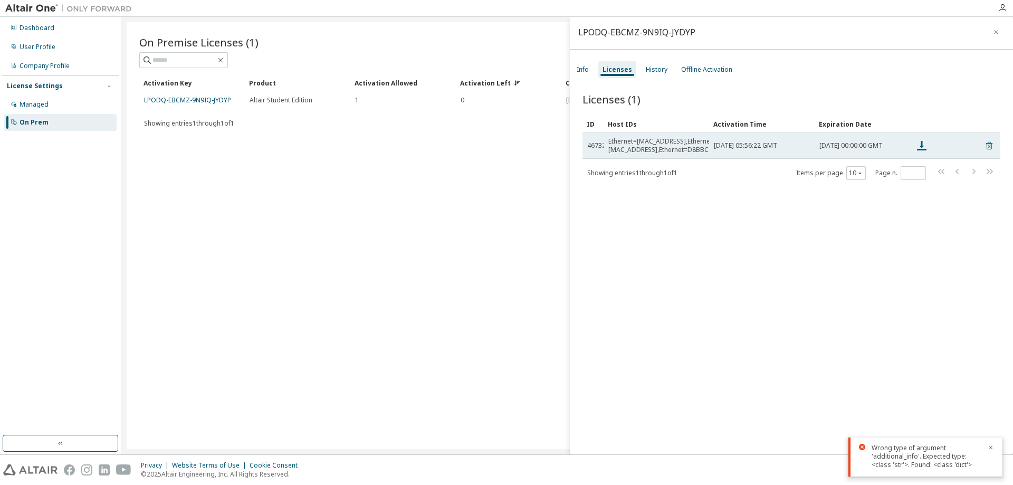
click at [984, 140] on icon at bounding box center [988, 145] width 9 height 13
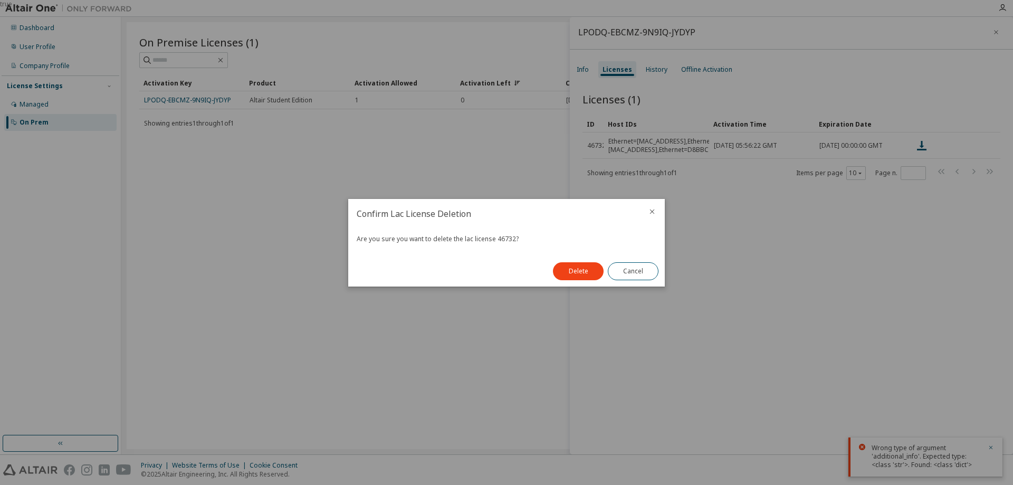
click at [656, 205] on div at bounding box center [651, 212] width 25 height 27
click at [655, 209] on icon "close" at bounding box center [652, 211] width 8 height 8
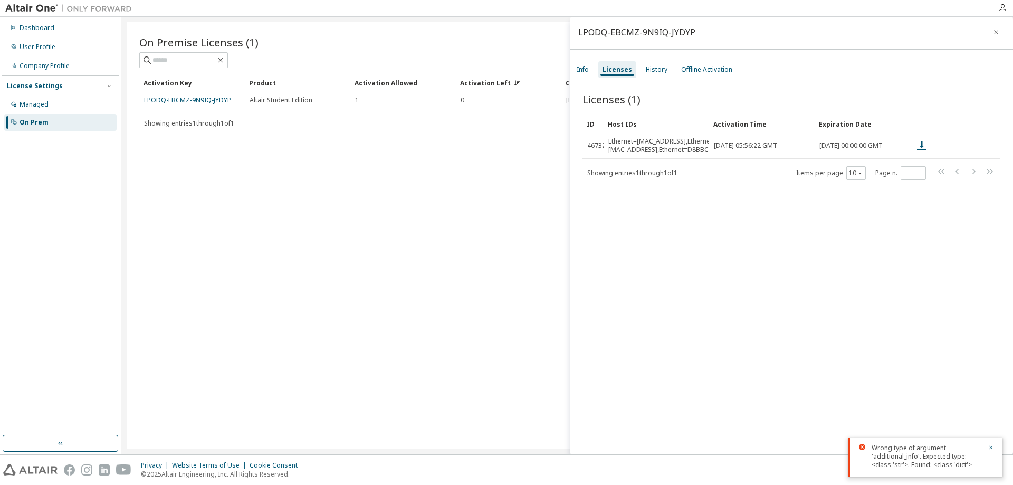
drag, startPoint x: 387, startPoint y: 138, endPoint x: 405, endPoint y: 132, distance: 18.2
click at [387, 137] on div "On Premise Licenses (1) Clear Load Save Save As Field Operator Value Select fil…" at bounding box center [567, 235] width 881 height 427
click at [508, 37] on div "On Premise Licenses (1)" at bounding box center [567, 42] width 856 height 15
drag, startPoint x: 564, startPoint y: 31, endPoint x: 581, endPoint y: 30, distance: 16.9
click at [567, 30] on div "On Premise Licenses (1) Clear Load Save Save As Field Operator Value Select fil…" at bounding box center [567, 235] width 881 height 427
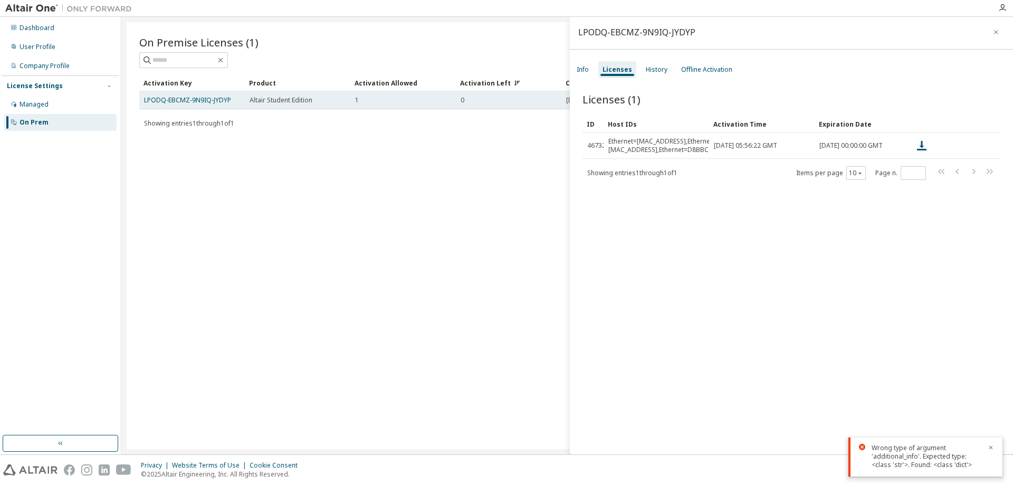
click at [536, 94] on td "0" at bounding box center [508, 100] width 105 height 18
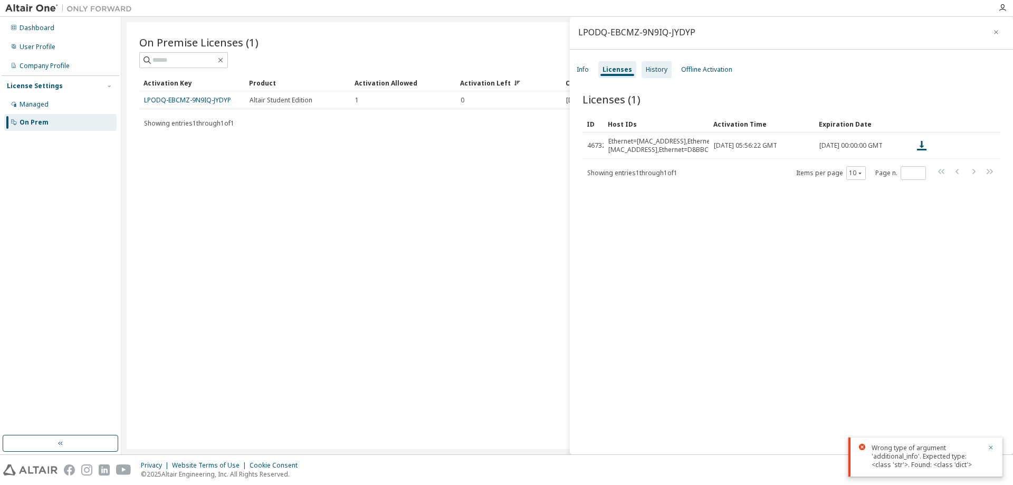
click at [664, 69] on div "History" at bounding box center [657, 69] width 22 height 8
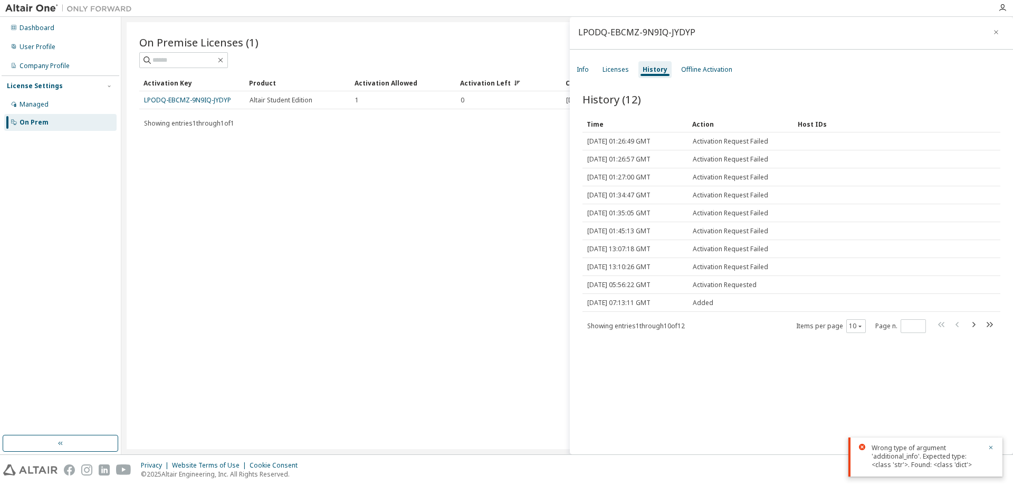
click at [572, 71] on div "Info Licenses History Offline Activation" at bounding box center [791, 69] width 443 height 19
click at [582, 71] on div "Info" at bounding box center [583, 69] width 12 height 8
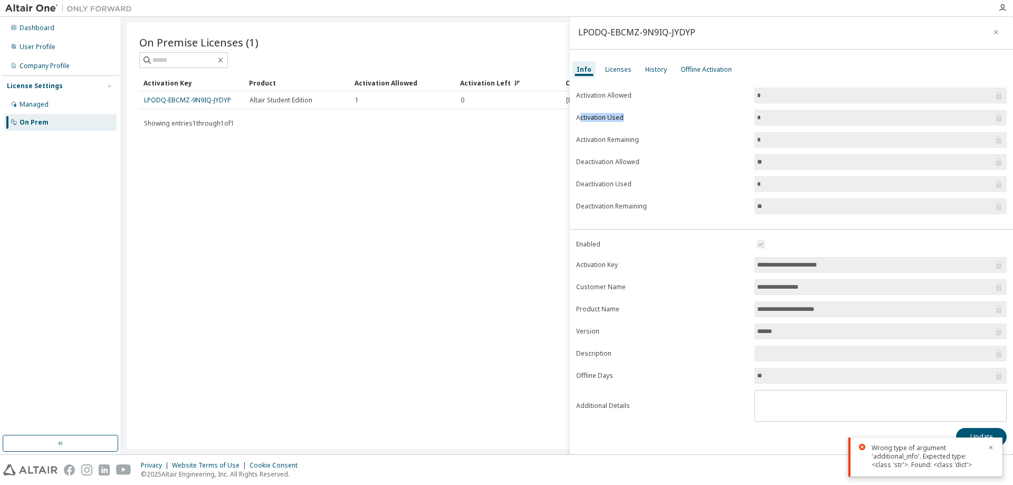
drag, startPoint x: 610, startPoint y: 116, endPoint x: 581, endPoint y: 112, distance: 28.7
click at [581, 112] on form "Activation Allowed * Activation Used * Activation Remaining * Deactivation Allo…" at bounding box center [791, 151] width 430 height 127
click at [643, 106] on form "Activation Allowed * Activation Used * Activation Remaining * Deactivation Allo…" at bounding box center [791, 151] width 430 height 127
click at [584, 92] on label "Activation Allowed" at bounding box center [662, 95] width 172 height 8
click at [629, 101] on form "Activation Allowed * Activation Used * Activation Remaining * Deactivation Allo…" at bounding box center [791, 151] width 430 height 127
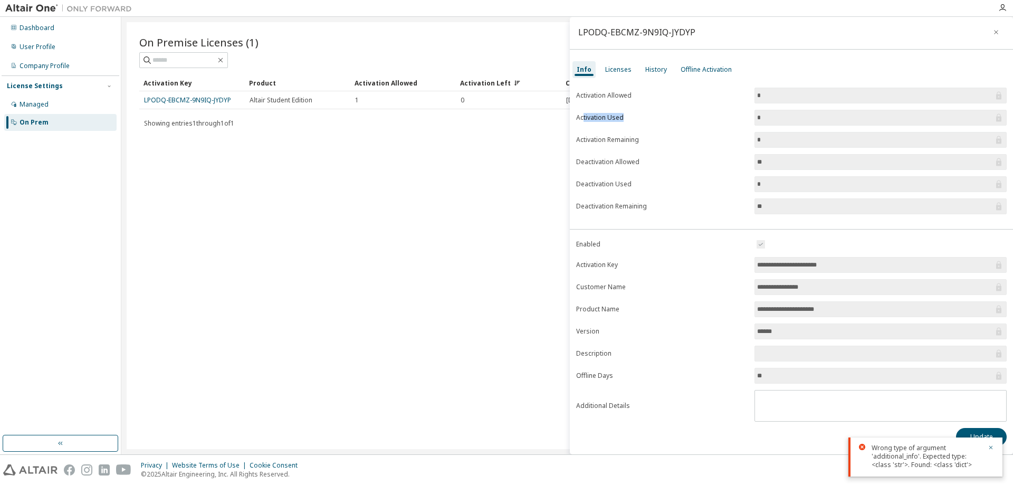
drag, startPoint x: 637, startPoint y: 116, endPoint x: 584, endPoint y: 112, distance: 52.9
click at [584, 112] on form "Activation Allowed * Activation Used * Activation Remaining * Deactivation Allo…" at bounding box center [791, 151] width 430 height 127
click at [639, 118] on label "Activation Used" at bounding box center [662, 117] width 172 height 8
drag, startPoint x: 619, startPoint y: 120, endPoint x: 577, endPoint y: 116, distance: 42.4
click at [572, 115] on div "Activation Allowed * Activation Used * Activation Remaining * Deactivation Allo…" at bounding box center [791, 154] width 443 height 133
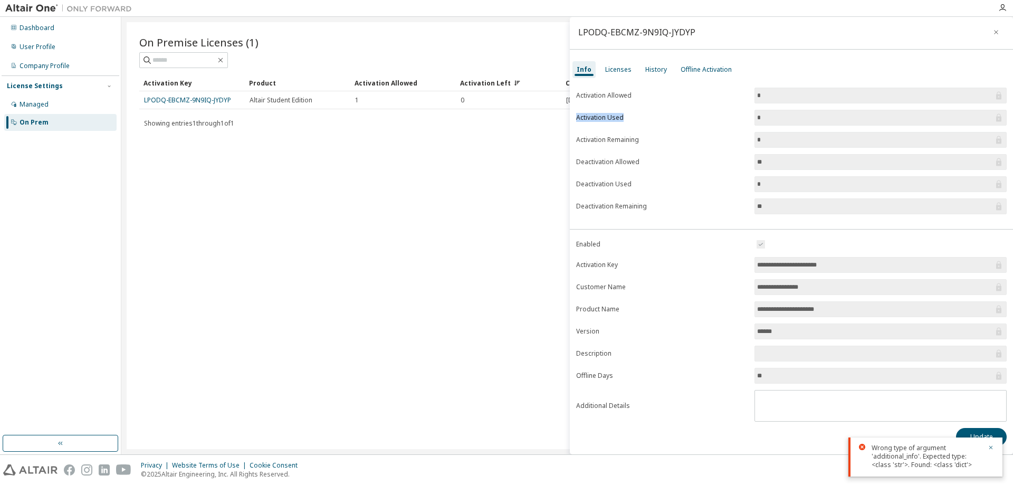
click at [636, 124] on form "Activation Allowed * Activation Used * Activation Remaining * Deactivation Allo…" at bounding box center [791, 151] width 430 height 127
drag, startPoint x: 647, startPoint y: 139, endPoint x: 587, endPoint y: 138, distance: 60.2
click at [587, 138] on label "Activation Remaining" at bounding box center [662, 140] width 172 height 8
click at [663, 146] on form "Activation Allowed * Activation Used * Activation Remaining * Deactivation Allo…" at bounding box center [791, 151] width 430 height 127
click at [398, 224] on div "On Premise Licenses (1) Clear Load Save Save As Field Operator Value Select fil…" at bounding box center [567, 235] width 881 height 427
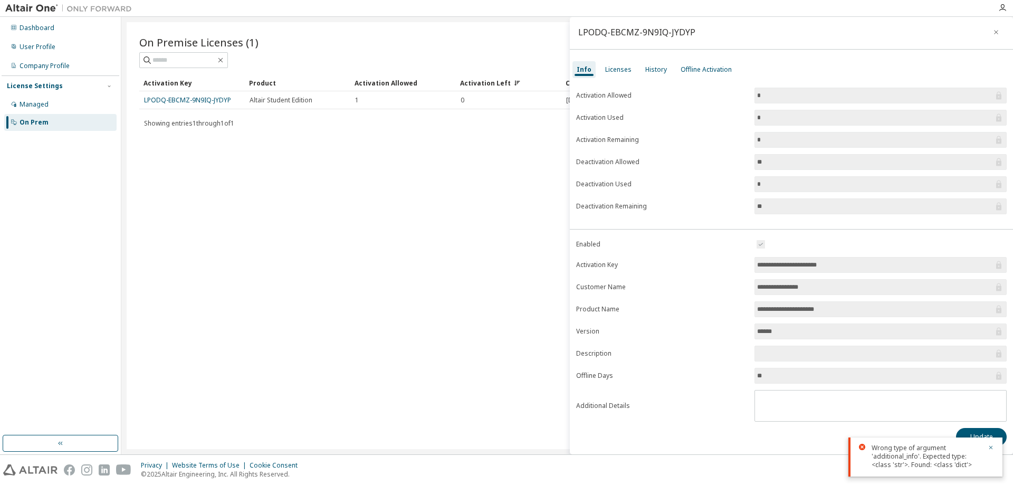
click at [995, 448] on div "Wrong type of argument 'additional_info'. Expected type: <class 'str'>. Found: …" at bounding box center [925, 456] width 154 height 39
click at [990, 446] on icon "button" at bounding box center [990, 447] width 6 height 6
click at [977, 435] on button "Update" at bounding box center [981, 437] width 51 height 18
drag, startPoint x: 895, startPoint y: 280, endPoint x: 860, endPoint y: 263, distance: 38.7
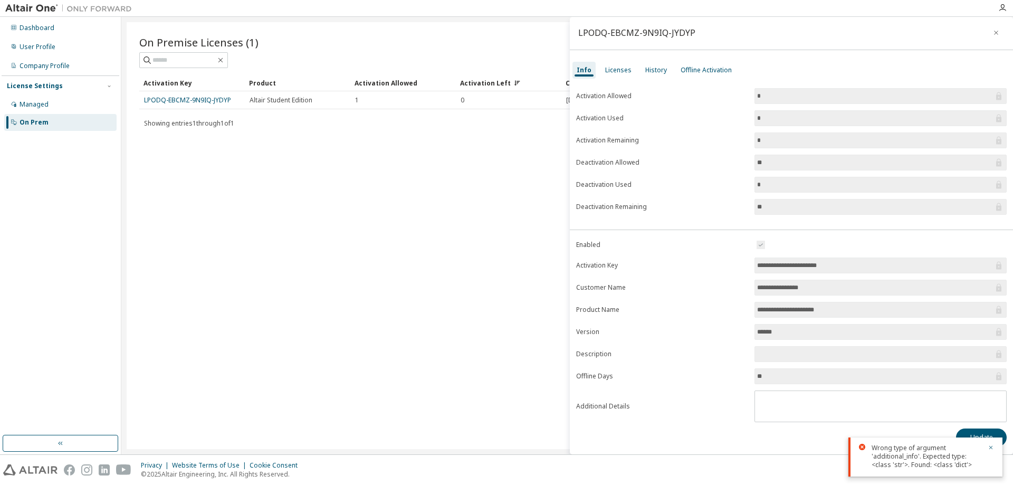
click at [889, 274] on form "**********" at bounding box center [791, 330] width 430 height 184
drag, startPoint x: 817, startPoint y: 258, endPoint x: 756, endPoint y: 257, distance: 60.1
click at [756, 257] on span "**********" at bounding box center [880, 265] width 252 height 16
click at [884, 254] on form "**********" at bounding box center [791, 330] width 430 height 184
drag, startPoint x: 746, startPoint y: 289, endPoint x: 800, endPoint y: 309, distance: 56.9
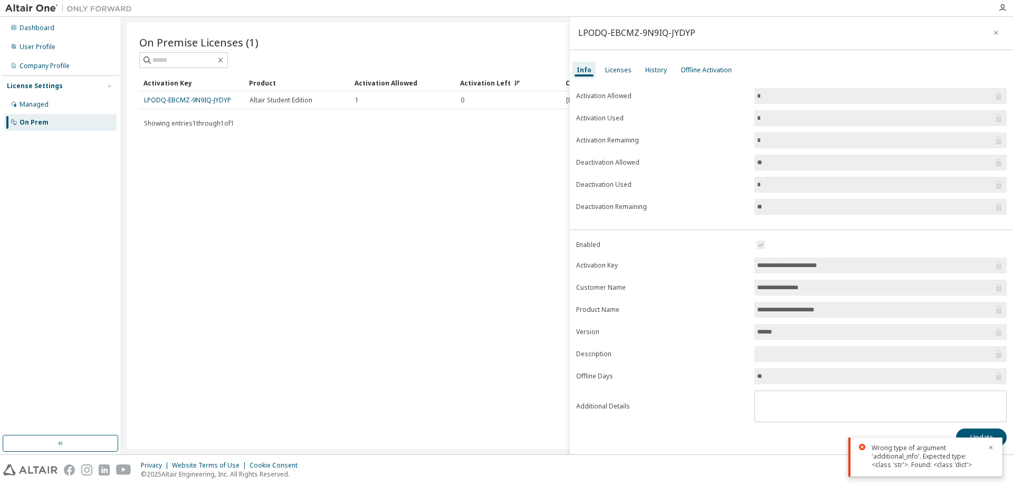
click at [726, 288] on form "**********" at bounding box center [791, 330] width 430 height 184
drag, startPoint x: 808, startPoint y: 315, endPoint x: 771, endPoint y: 309, distance: 37.0
click at [770, 309] on form "**********" at bounding box center [791, 330] width 430 height 184
click at [609, 60] on div "**********" at bounding box center [791, 235] width 443 height 437
click at [617, 76] on div "Licenses" at bounding box center [618, 70] width 35 height 17
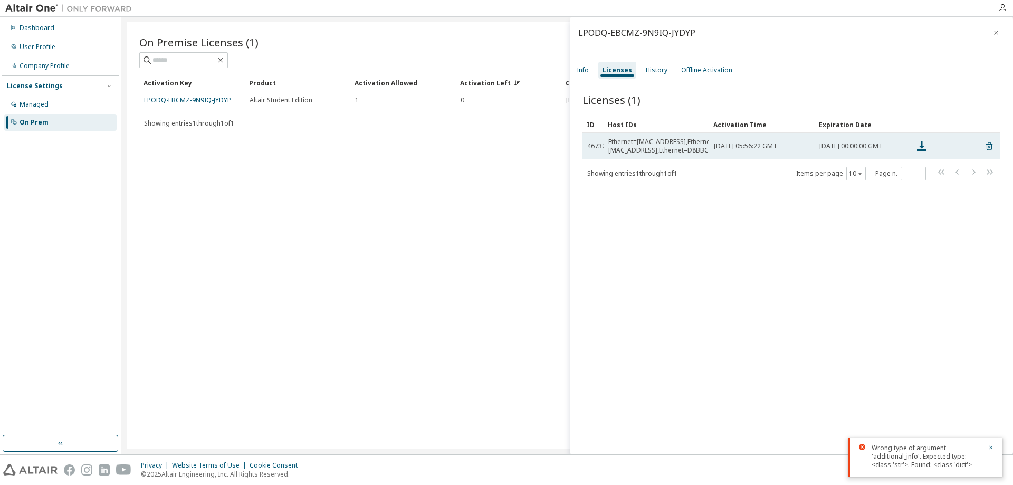
click at [581, 140] on div "Licenses (1) Clear Load Save Save As Field Operator Value Select filter Select …" at bounding box center [791, 275] width 443 height 390
click at [593, 145] on span "46732" at bounding box center [596, 146] width 18 height 8
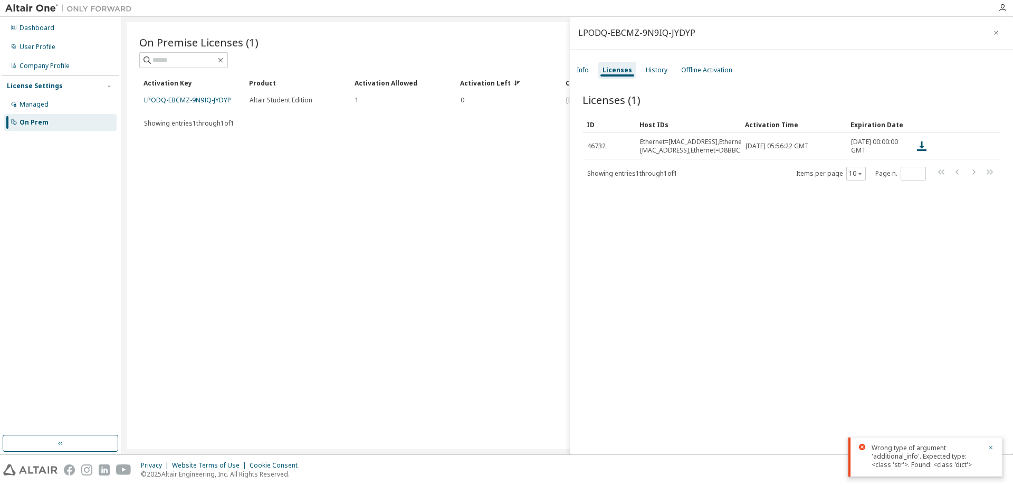
drag, startPoint x: 601, startPoint y: 120, endPoint x: 632, endPoint y: 124, distance: 31.4
click at [7, 181] on div "Dashboard User Profile Company Profile License Settings Managed On Prem" at bounding box center [61, 225] width 118 height 415
